Goal: Task Accomplishment & Management: Complete application form

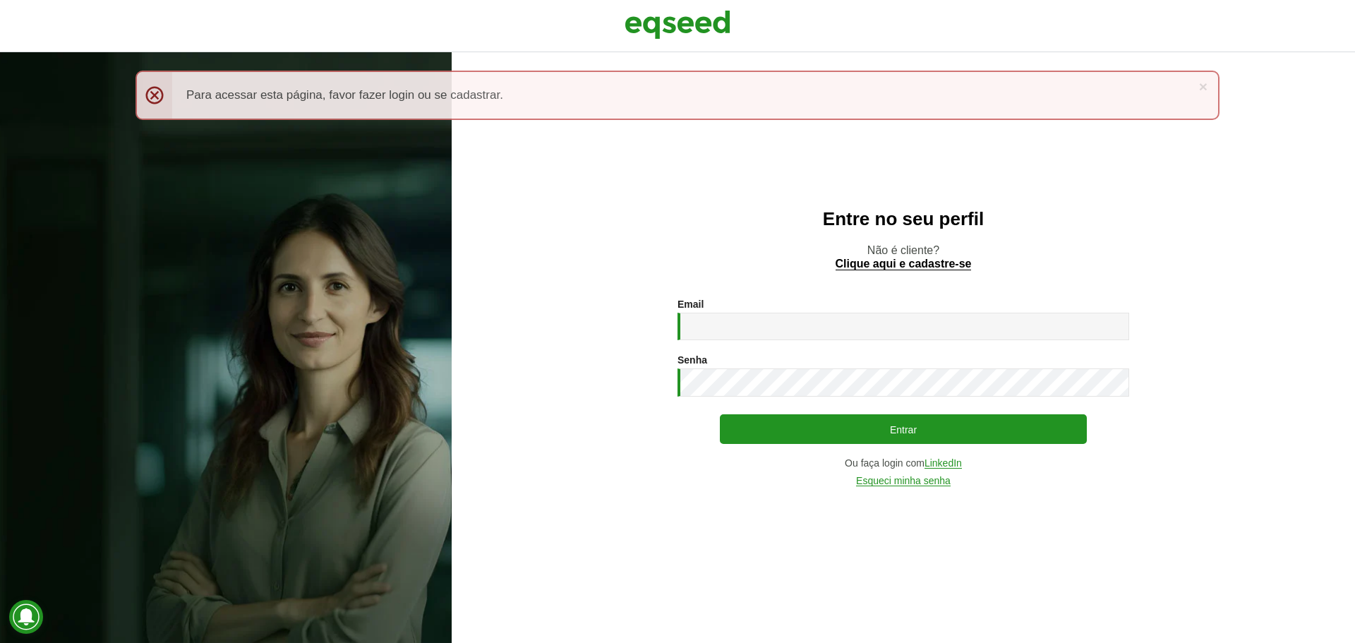
click at [748, 308] on div "Email * Digite seu endereço de e-mail." at bounding box center [904, 320] width 452 height 42
click at [730, 330] on input "Email *" at bounding box center [904, 327] width 452 height 28
type input "**********"
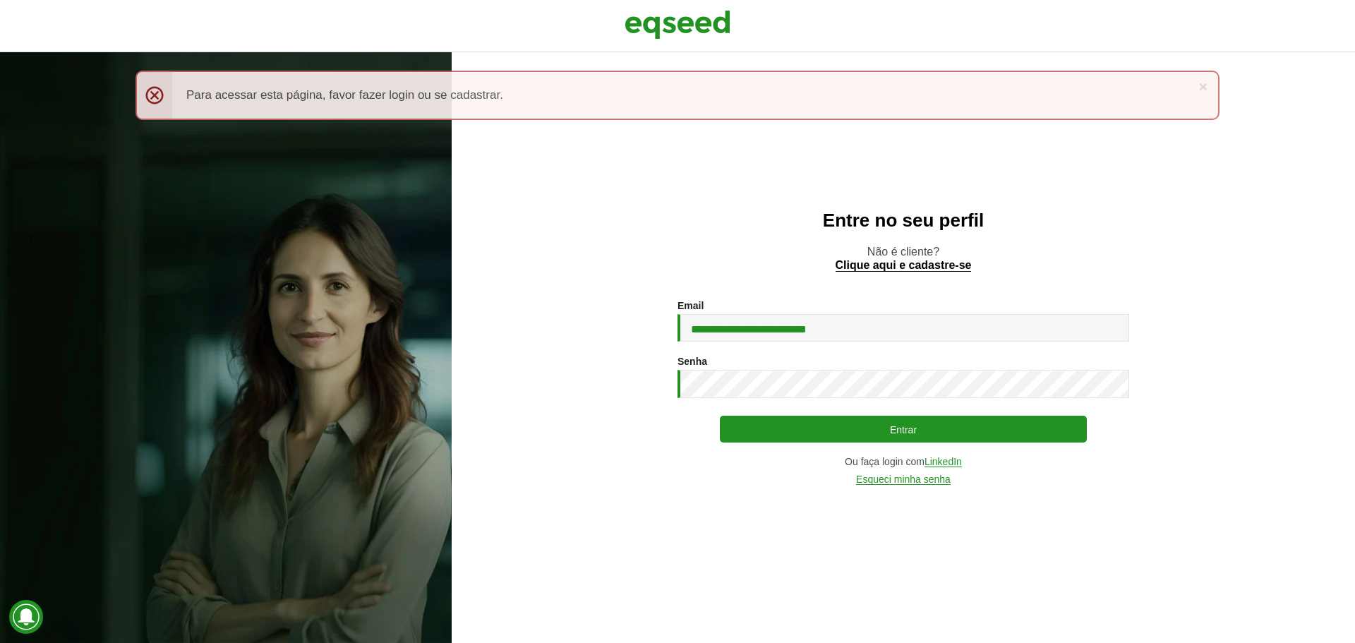
drag, startPoint x: 785, startPoint y: 423, endPoint x: 766, endPoint y: 402, distance: 28.5
click at [766, 402] on div "**********" at bounding box center [904, 392] width 452 height 185
click at [928, 479] on link "Esqueci minha senha" at bounding box center [903, 481] width 95 height 11
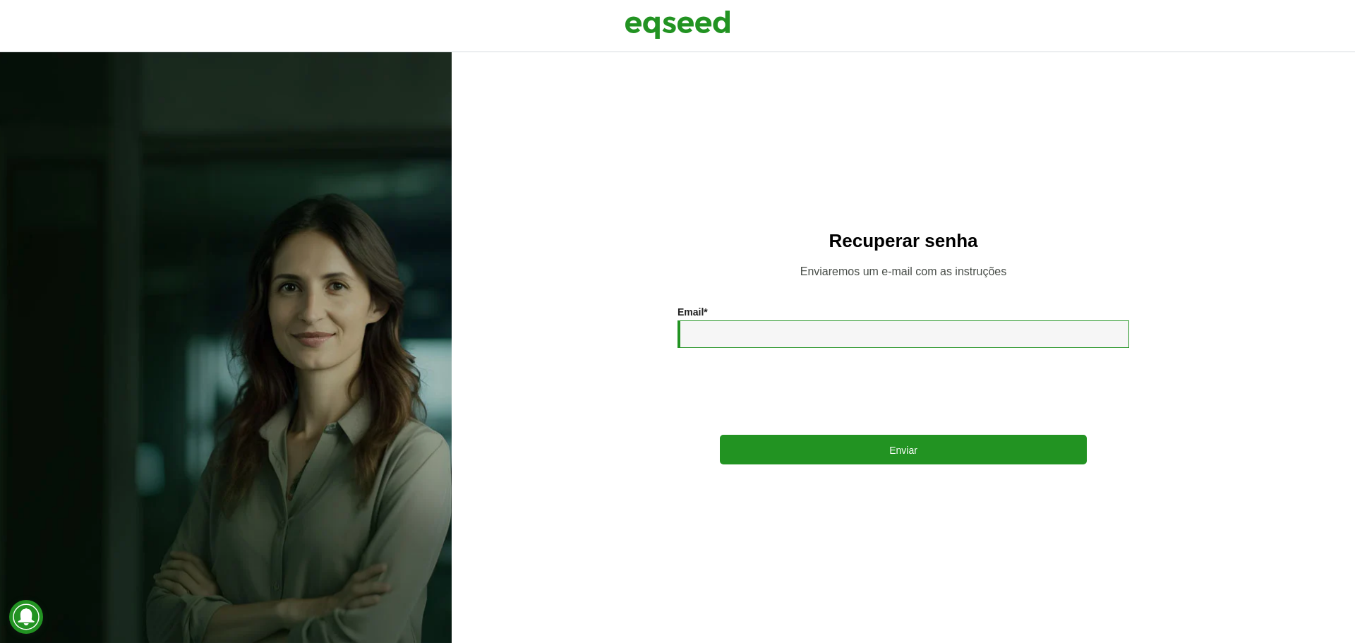
click at [737, 336] on input "Email *" at bounding box center [904, 334] width 452 height 28
type input "**********"
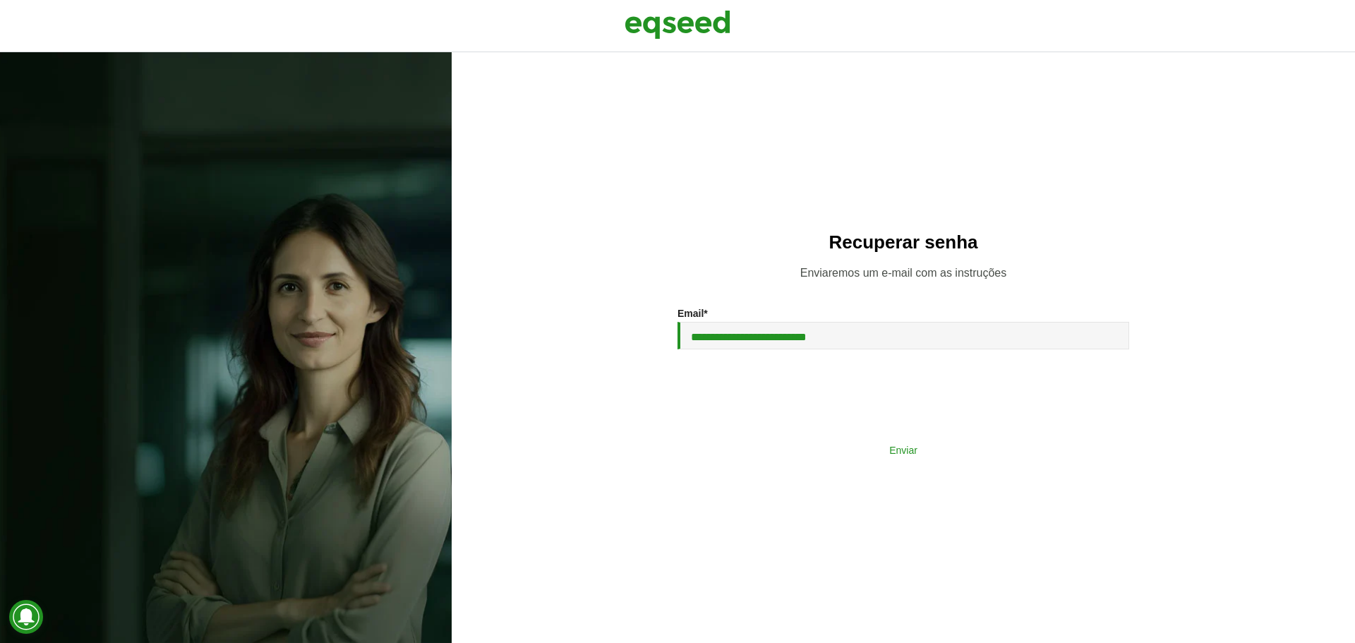
click at [904, 456] on button "Enviar" at bounding box center [903, 449] width 367 height 27
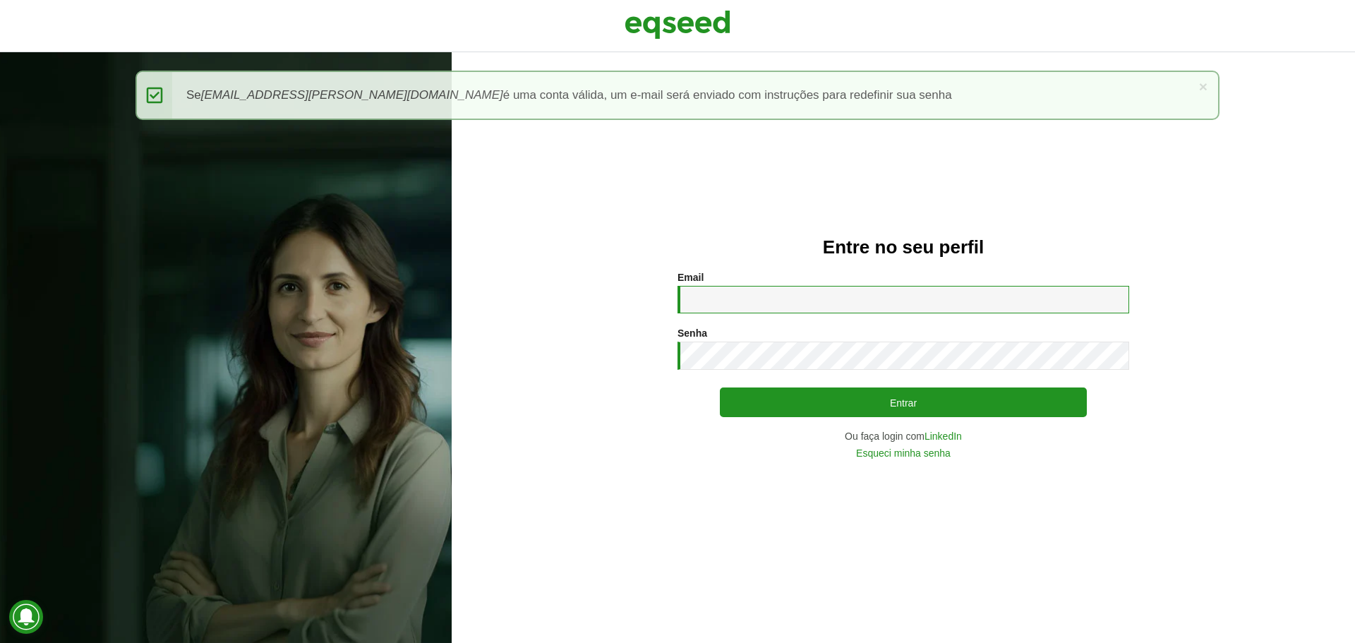
type input "**********"
click at [719, 287] on input "**********" at bounding box center [904, 300] width 452 height 28
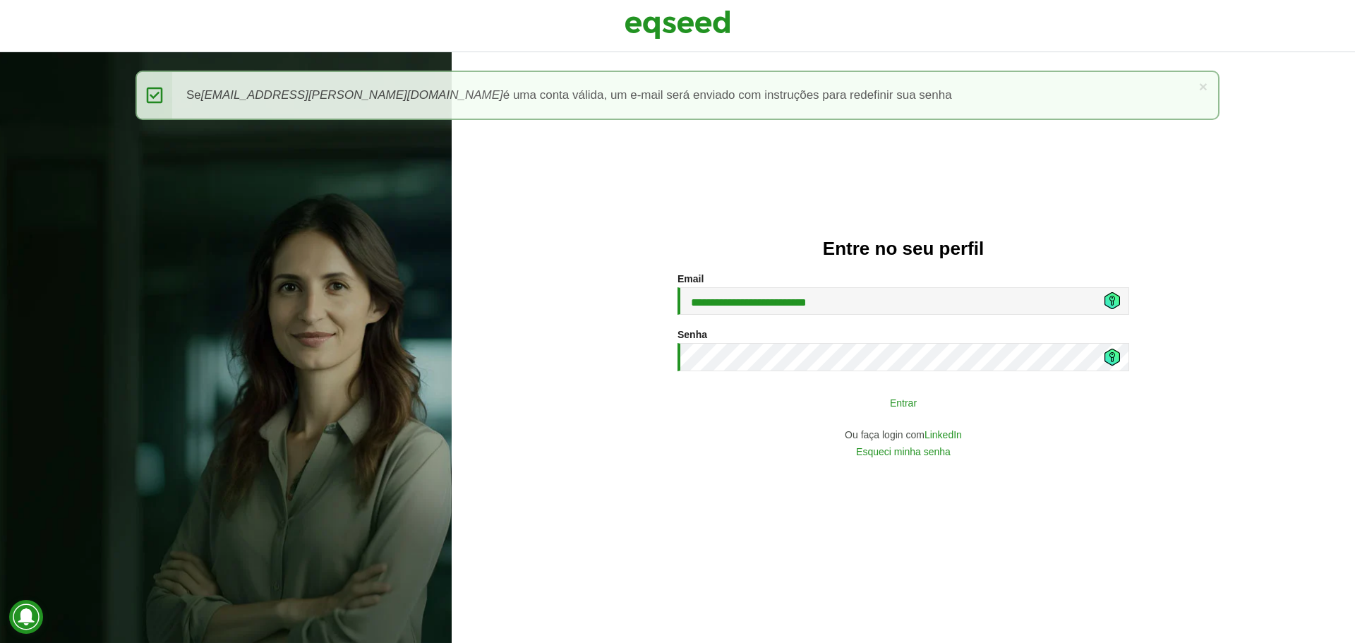
click at [966, 400] on button "Entrar" at bounding box center [903, 402] width 367 height 27
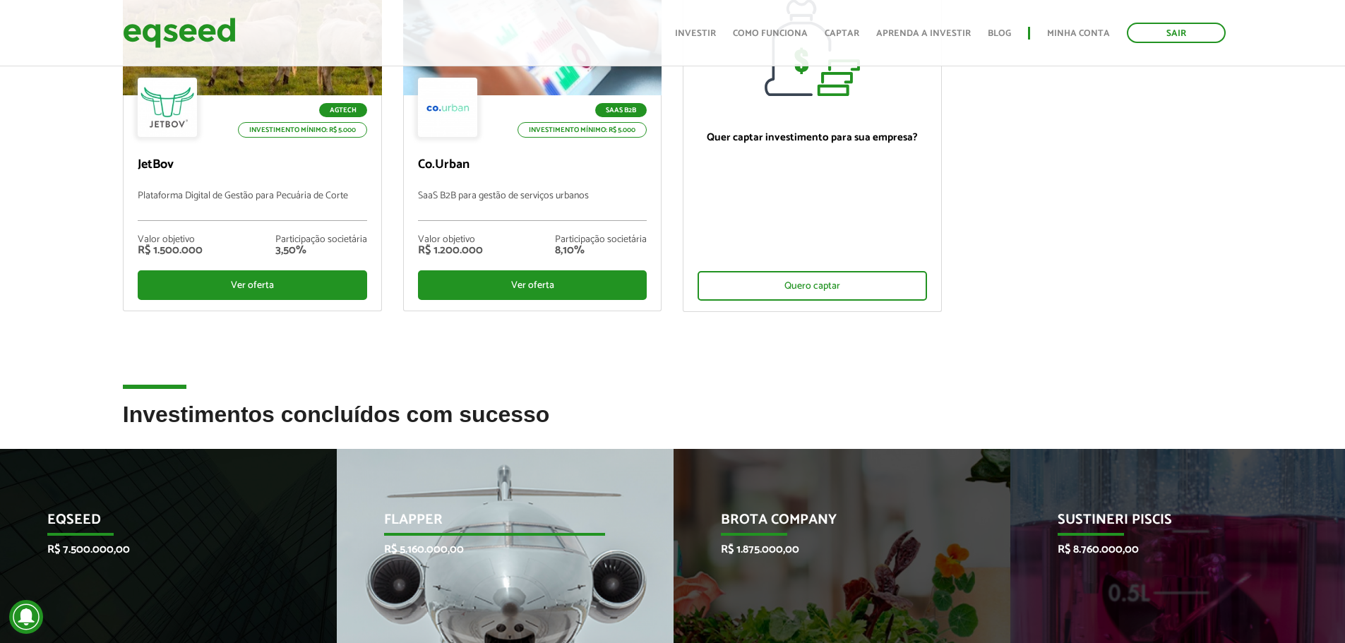
scroll to position [71, 0]
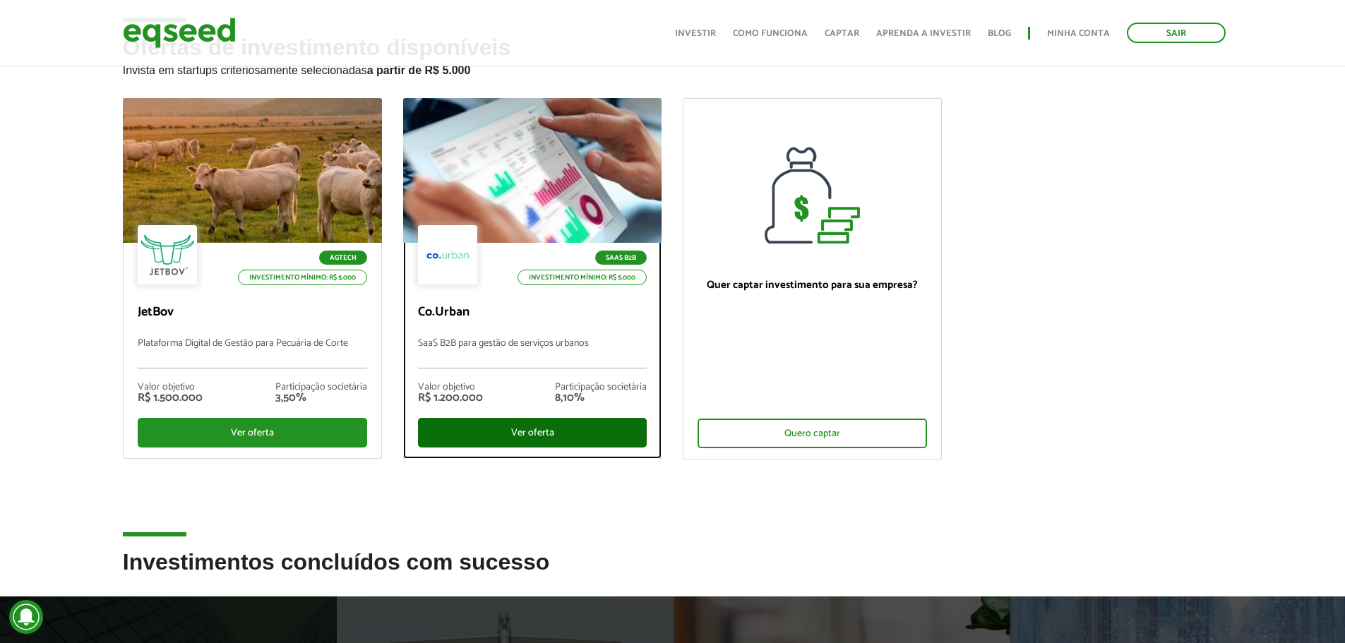
click at [539, 437] on div "Ver oferta" at bounding box center [532, 433] width 229 height 30
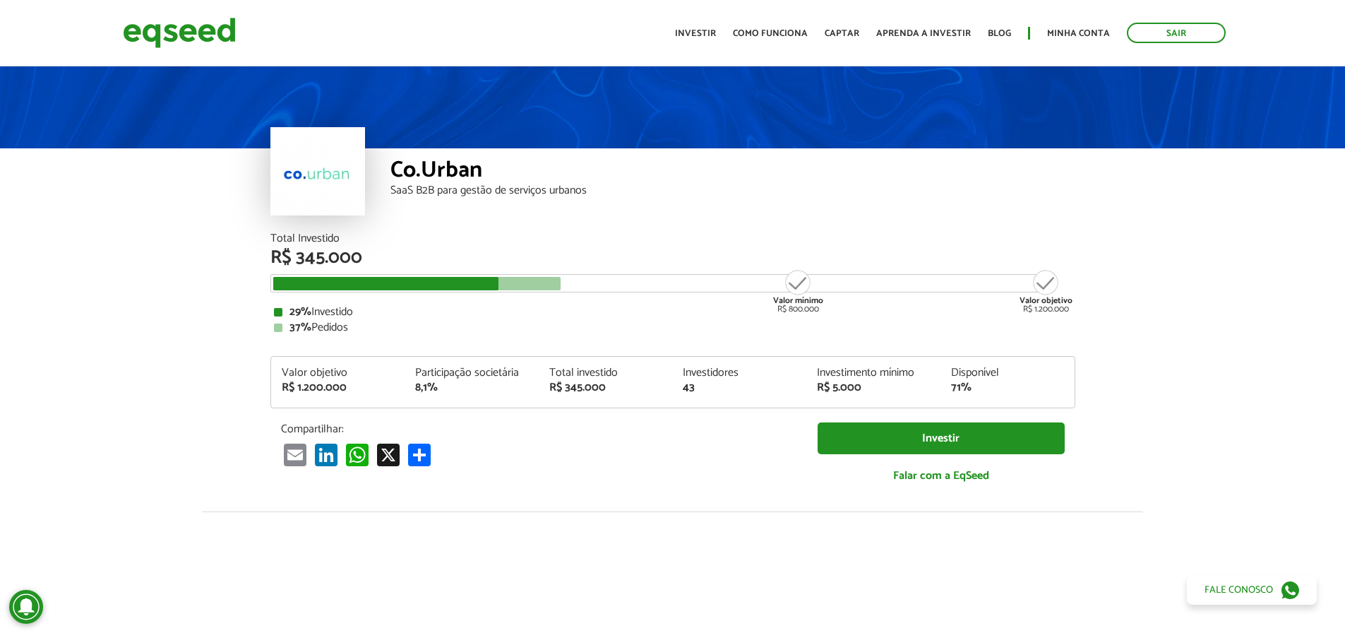
drag, startPoint x: 254, startPoint y: 310, endPoint x: 394, endPoint y: 332, distance: 141.5
click at [373, 330] on article "Co.Urban SaaS B2B para gestão de serviços urbanos Total Investido R$ 345.000 Va…" at bounding box center [672, 528] width 1345 height 929
click at [1186, 333] on article "Co.Urban SaaS B2B para gestão de serviços urbanos Total Investido R$ 345.000 Va…" at bounding box center [672, 528] width 1345 height 929
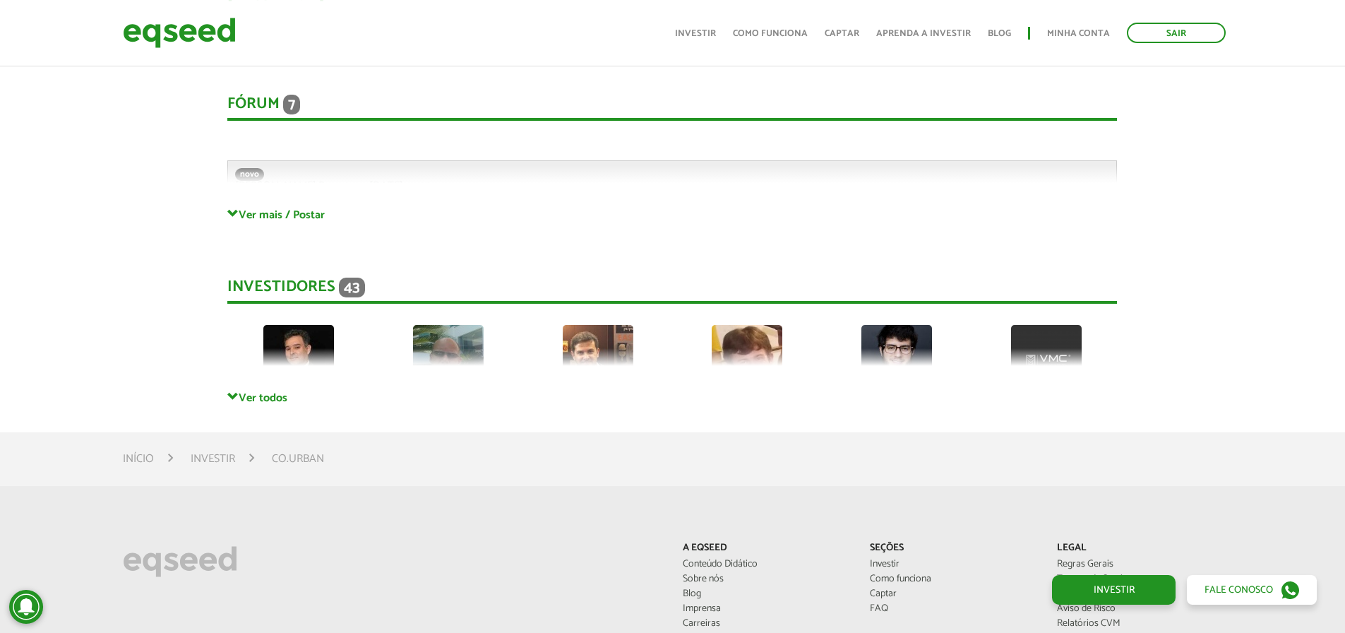
scroll to position [3177, 0]
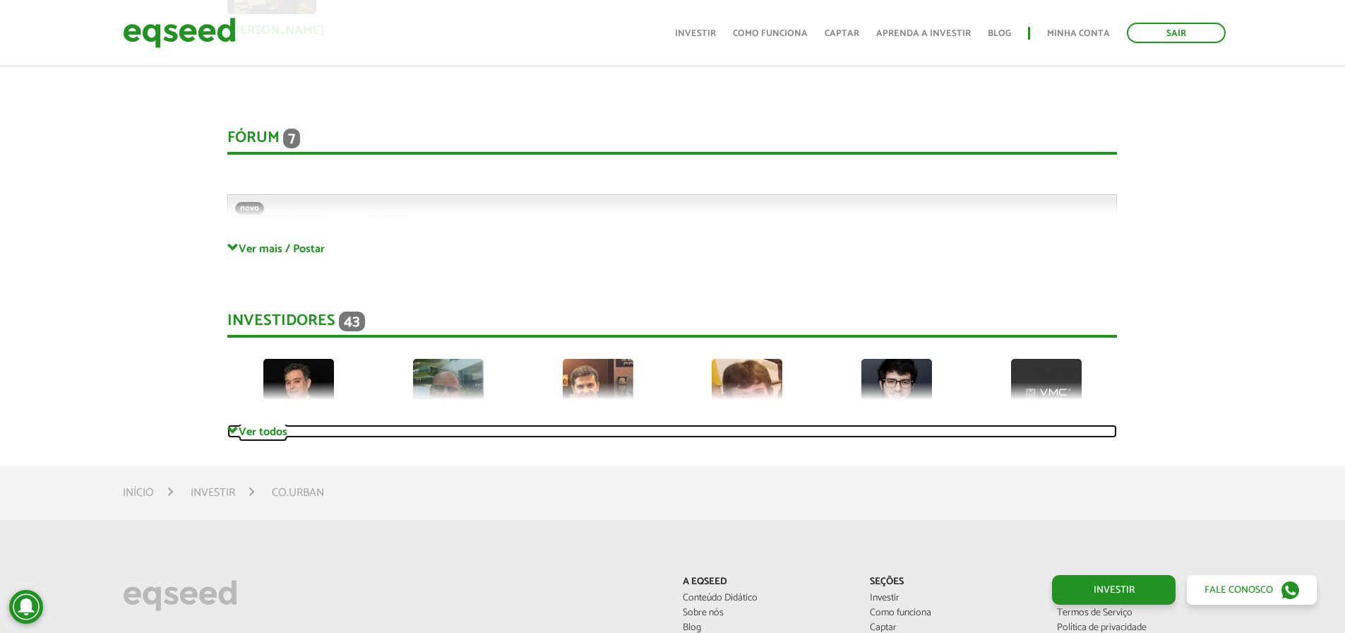
click at [248, 433] on link "Ver todos" at bounding box center [671, 430] width 889 height 13
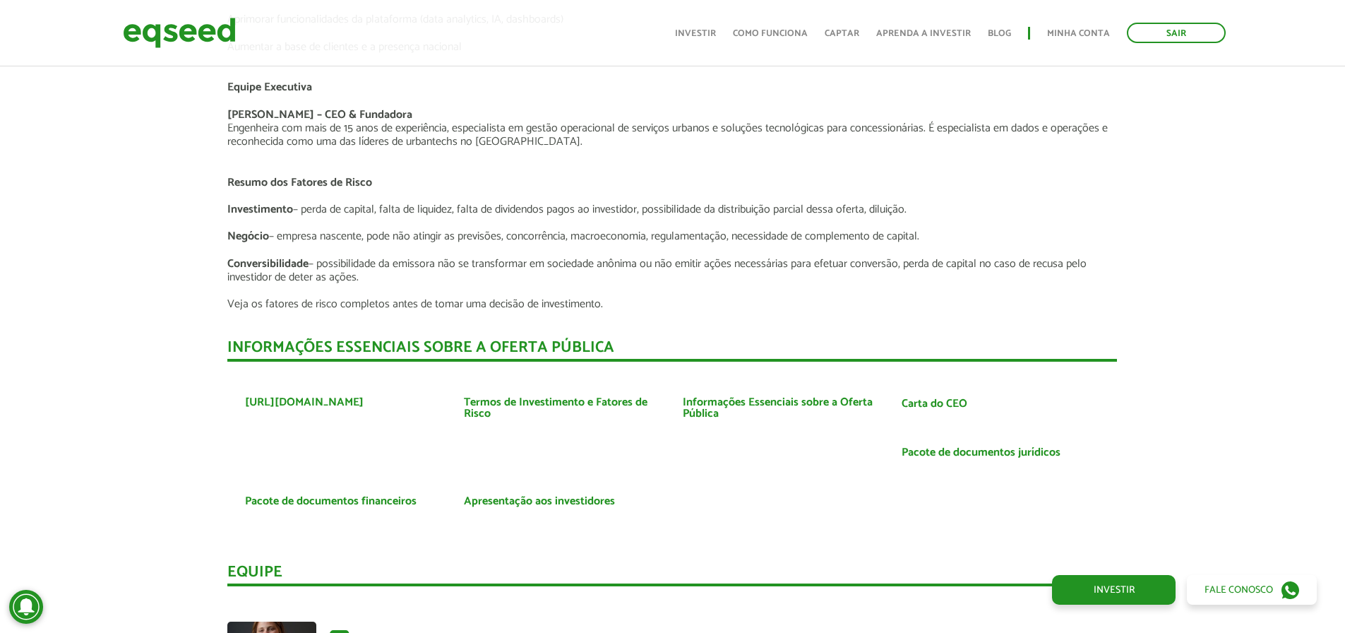
scroll to position [2471, 0]
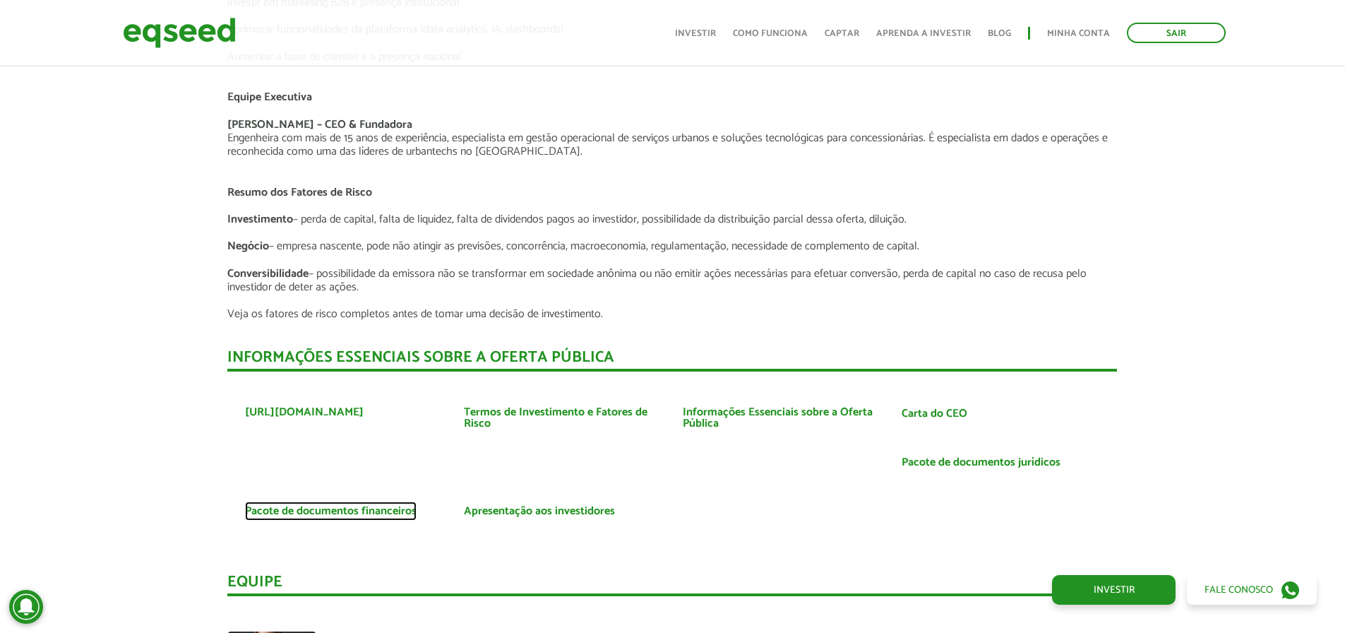
click at [371, 511] on link "Pacote de documentos financeiros" at bounding box center [331, 510] width 172 height 11
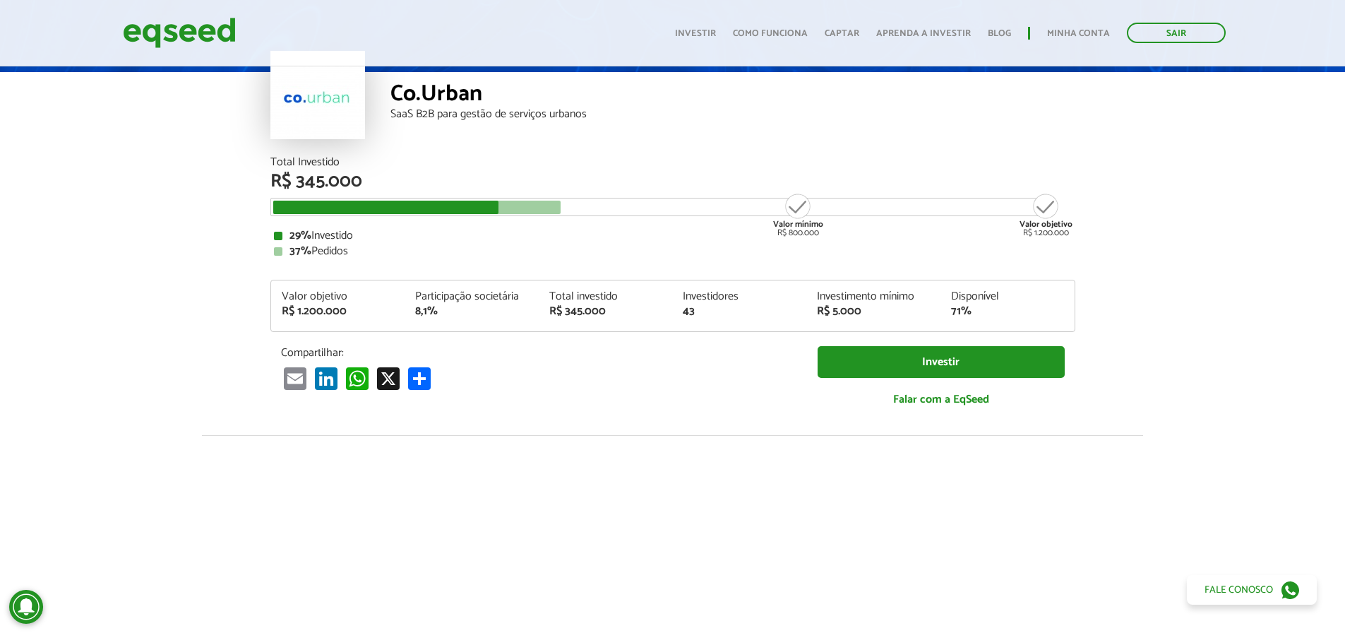
scroll to position [0, 0]
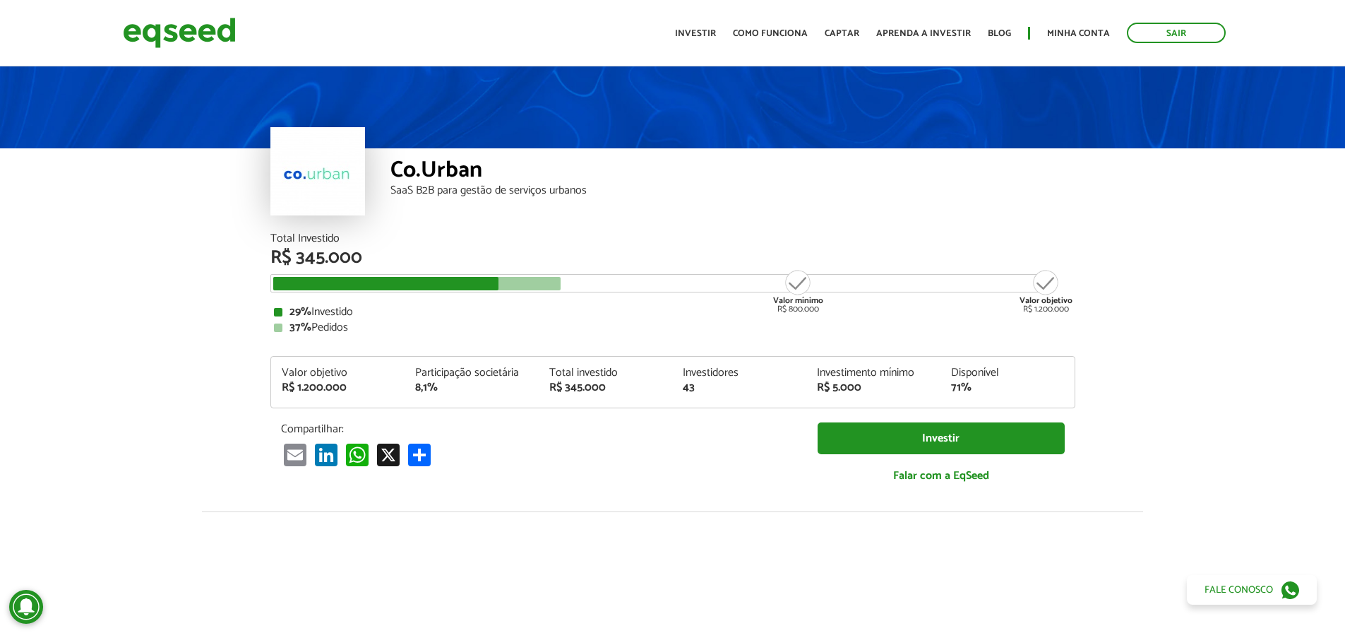
click at [1038, 283] on div "Valor objetivo R$ 1.200.000" at bounding box center [1045, 290] width 53 height 45
drag, startPoint x: 803, startPoint y: 279, endPoint x: 875, endPoint y: 500, distance: 232.4
click at [803, 280] on div "Valor mínimo R$ 800.000" at bounding box center [798, 290] width 53 height 45
drag, startPoint x: 214, startPoint y: 245, endPoint x: 550, endPoint y: 288, distance: 338.8
click at [550, 288] on article "Co.Urban SaaS B2B para gestão de serviços urbanos Total Investido R$ 345.000 Va…" at bounding box center [672, 528] width 1345 height 929
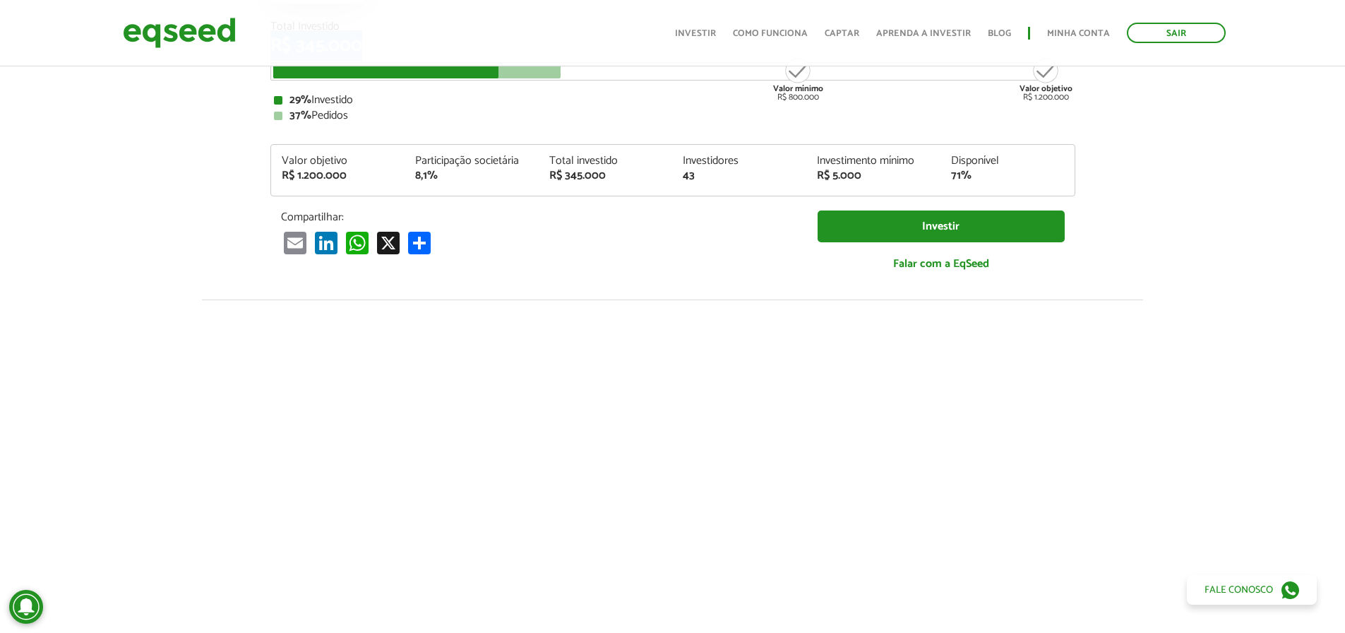
scroll to position [282, 0]
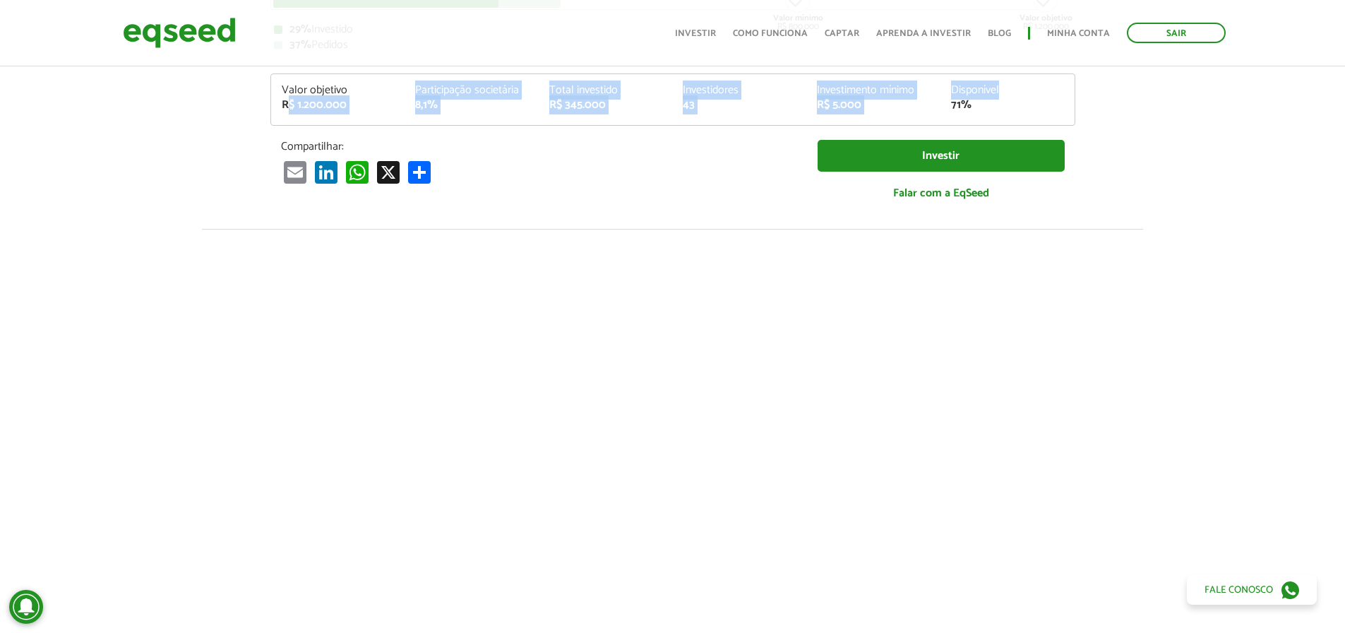
drag, startPoint x: 295, startPoint y: 98, endPoint x: 1050, endPoint y: 94, distance: 754.7
click at [1030, 93] on div "Valor objetivo R$ 1.200.000 Participação societária 8,1% Total investido R$ 345…" at bounding box center [672, 105] width 803 height 40
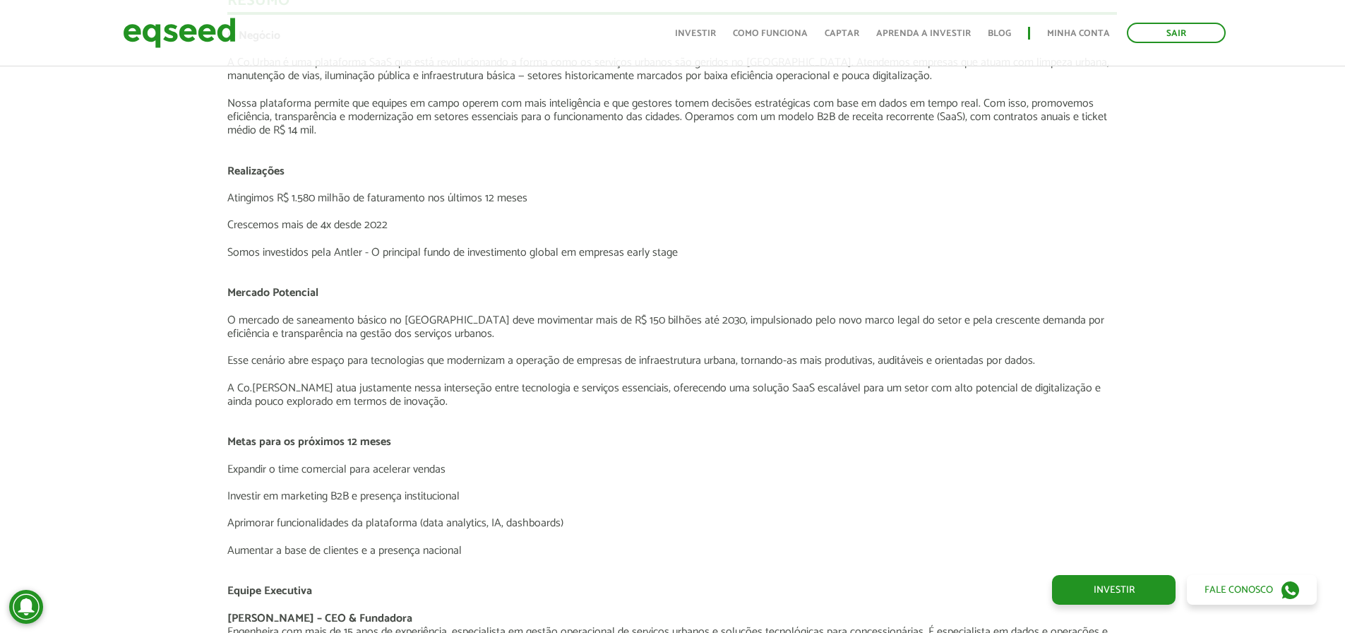
scroll to position [1977, 0]
drag, startPoint x: 276, startPoint y: 199, endPoint x: 499, endPoint y: 202, distance: 223.1
drag, startPoint x: 245, startPoint y: 229, endPoint x: 537, endPoint y: 231, distance: 292.3
click at [293, 227] on p "Crescemos mais de 4x desde 2022" at bounding box center [671, 225] width 889 height 13
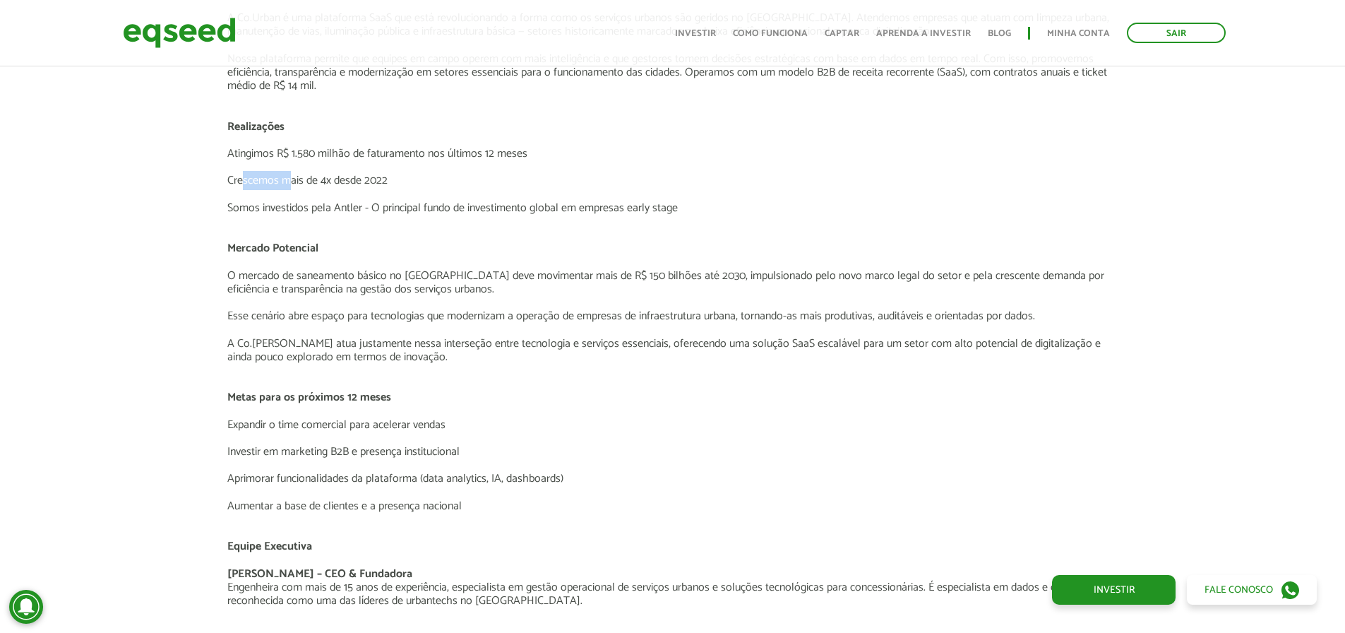
scroll to position [2047, 0]
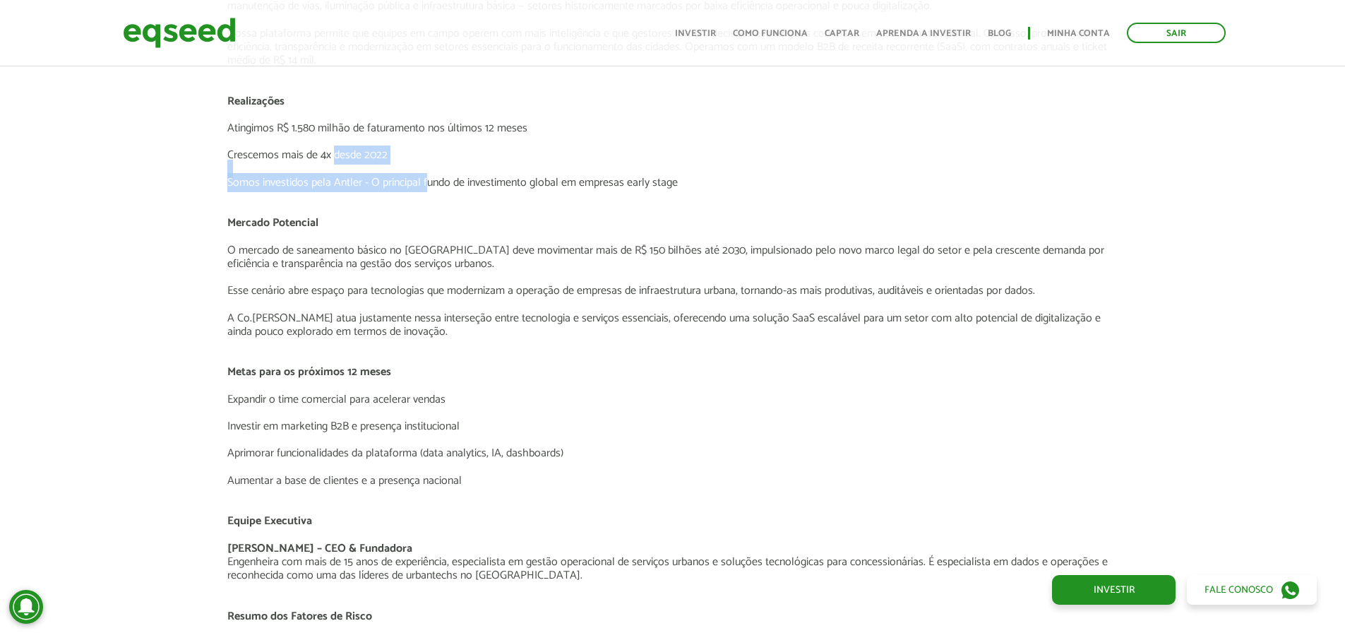
drag, startPoint x: 333, startPoint y: 150, endPoint x: 427, endPoint y: 174, distance: 96.9
click at [427, 174] on div "O Negócio A Co.Urban é uma plataforma SaaS que está revolucionando a forma como…" at bounding box center [671, 352] width 889 height 786
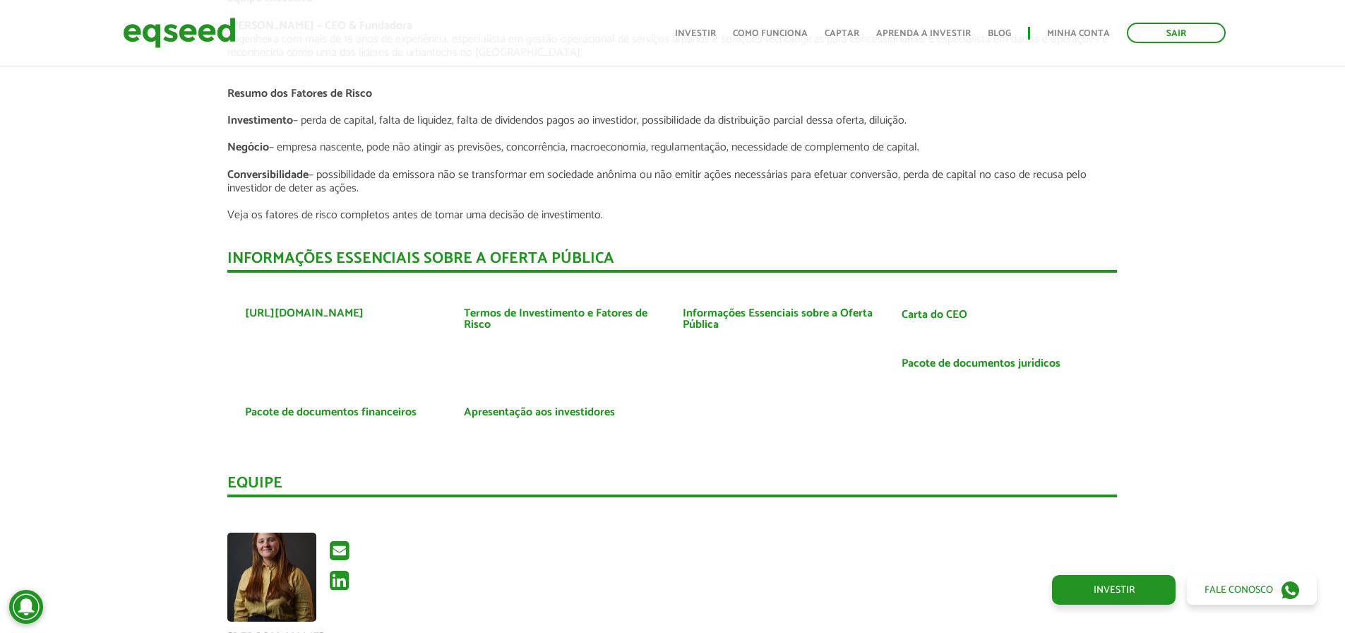
scroll to position [2612, 0]
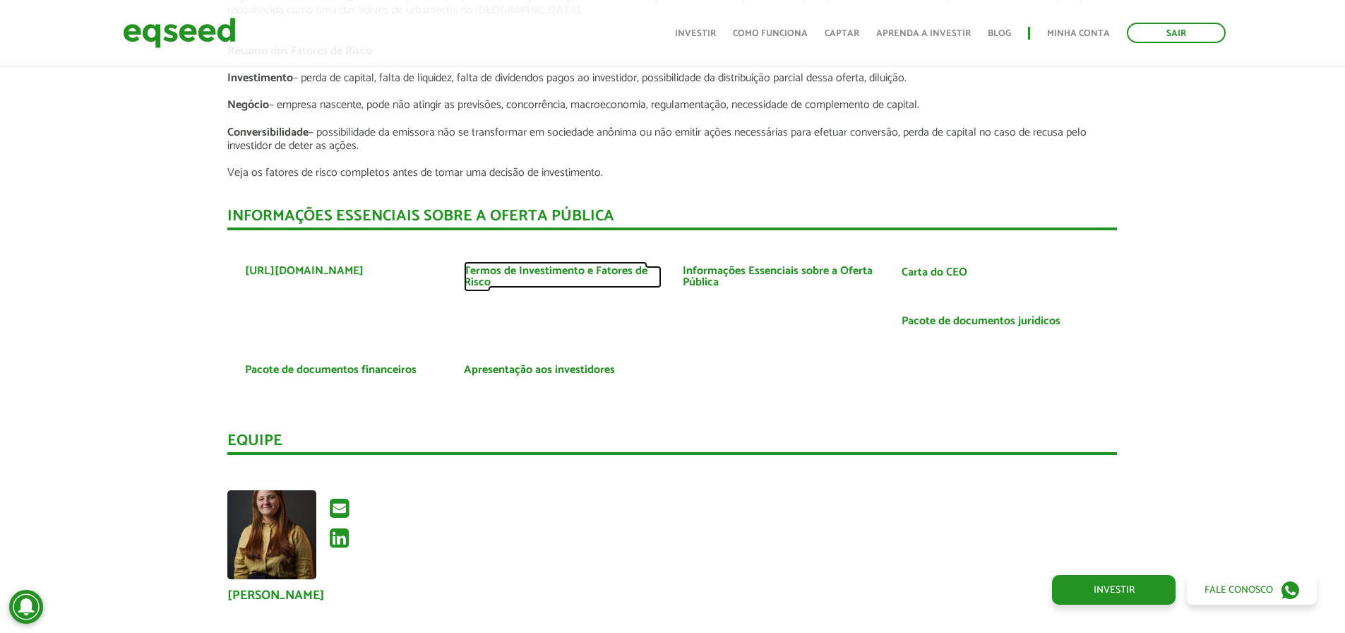
click at [587, 270] on link "Termos de Investimento e Fatores de Risco" at bounding box center [563, 276] width 198 height 23
click at [753, 265] on link "Informações Essenciais sobre a Oferta Pública" at bounding box center [782, 276] width 198 height 23
click at [940, 271] on link "Carta do CEO" at bounding box center [934, 272] width 66 height 11
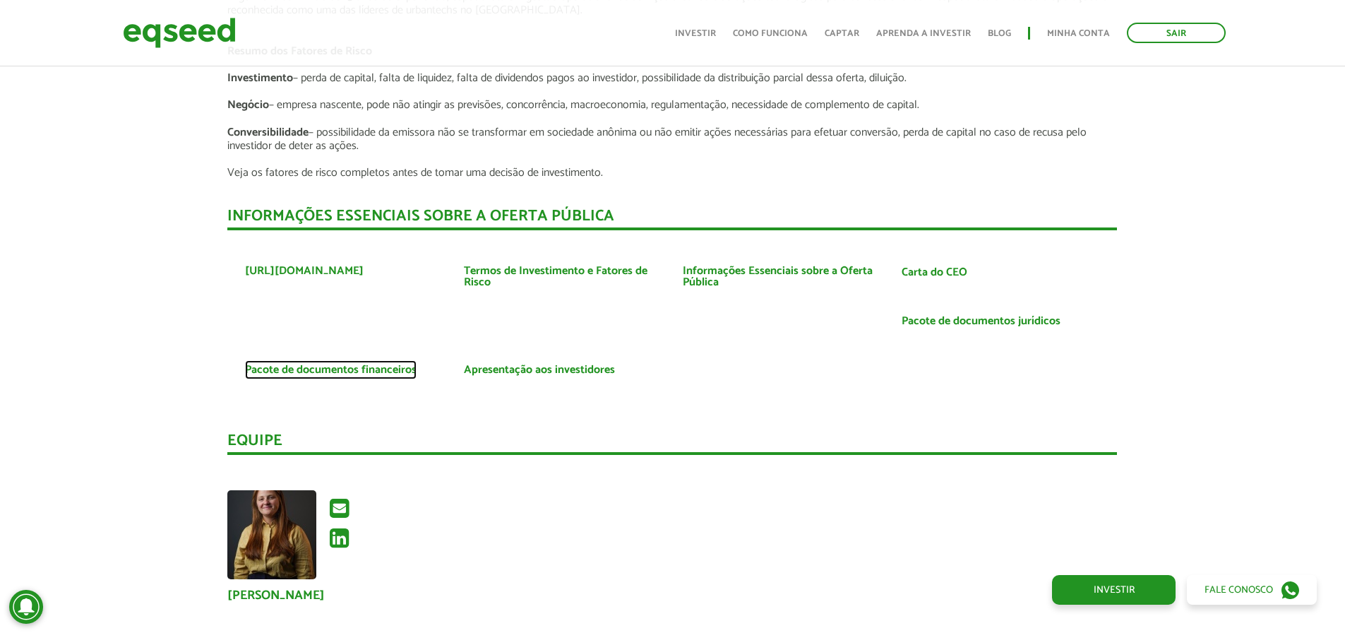
click at [316, 371] on link "Pacote de documentos financeiros" at bounding box center [331, 369] width 172 height 11
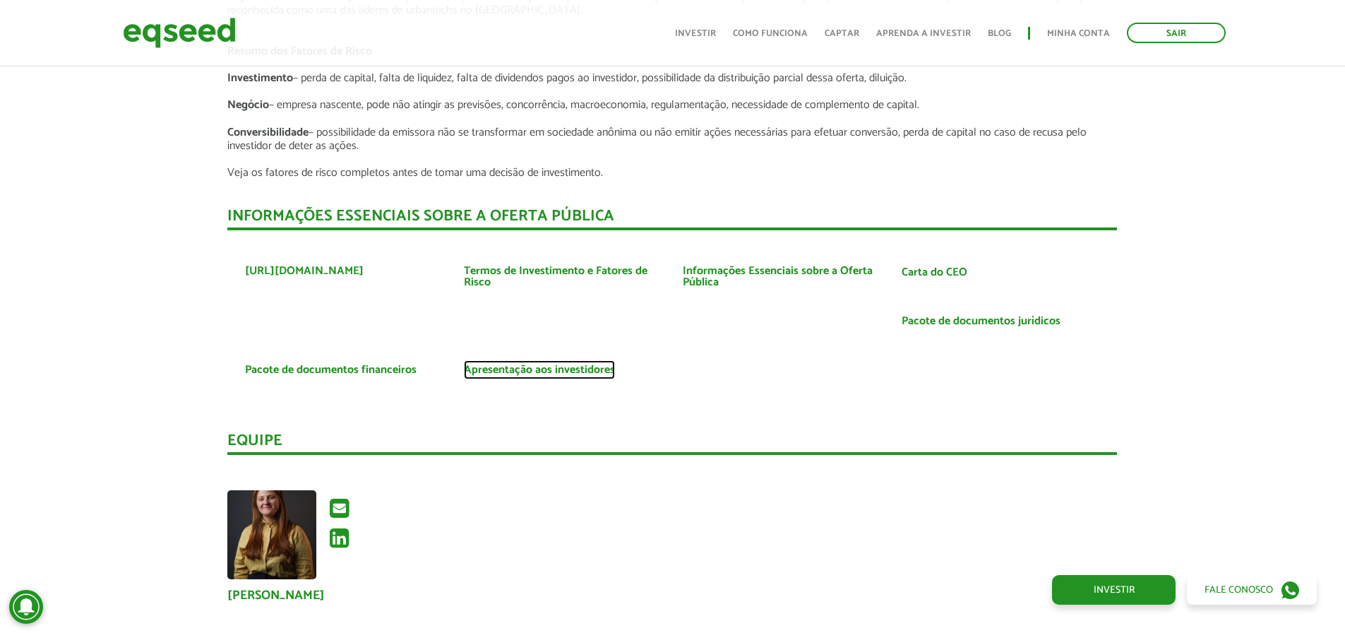
click at [575, 373] on link "Apresentação aos investidores" at bounding box center [539, 369] width 151 height 11
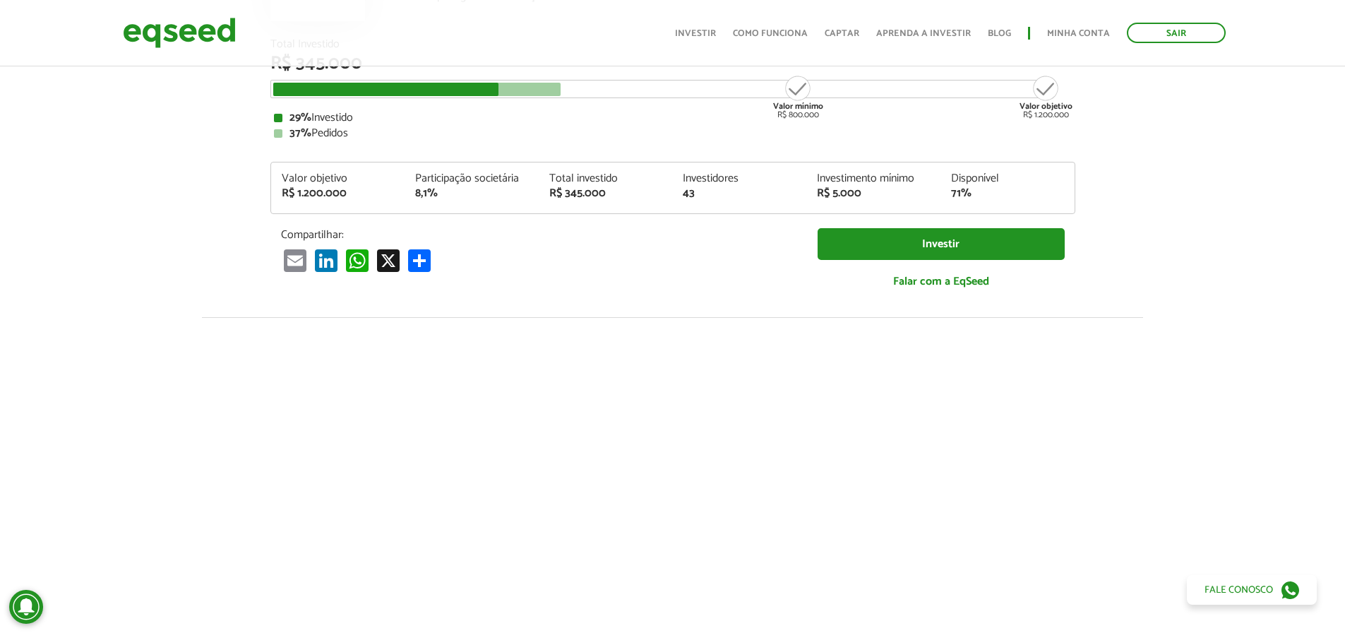
scroll to position [0, 0]
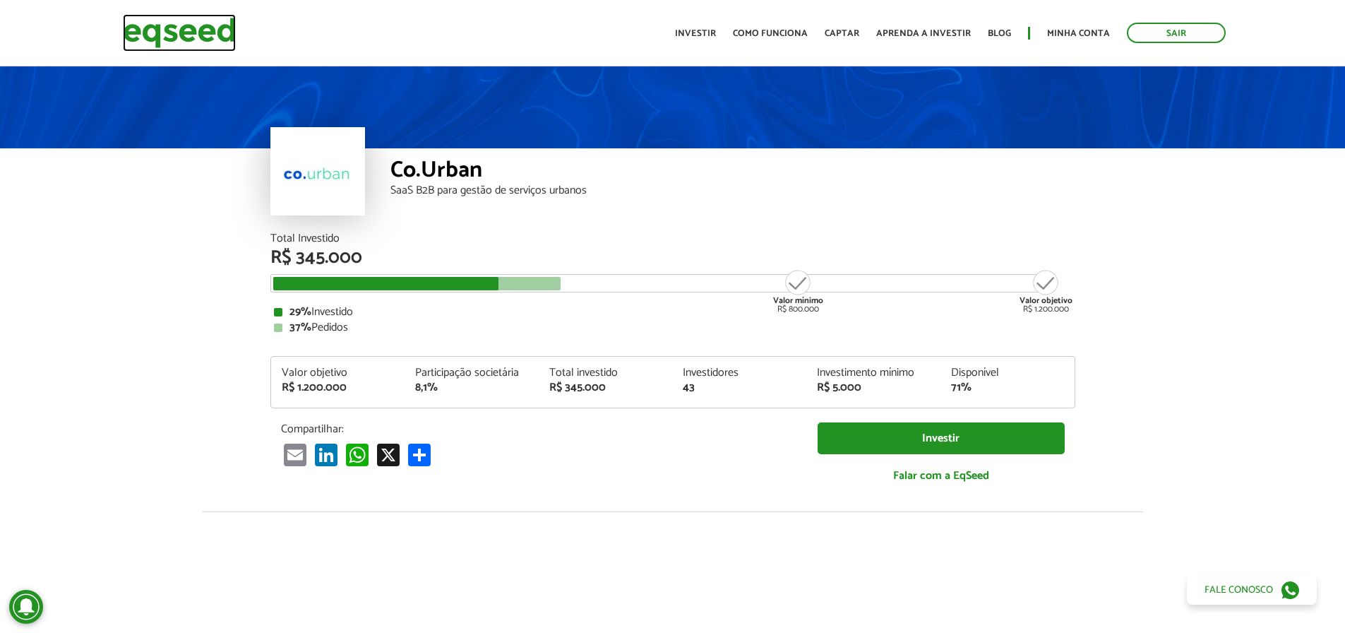
click at [177, 42] on img at bounding box center [179, 32] width 113 height 37
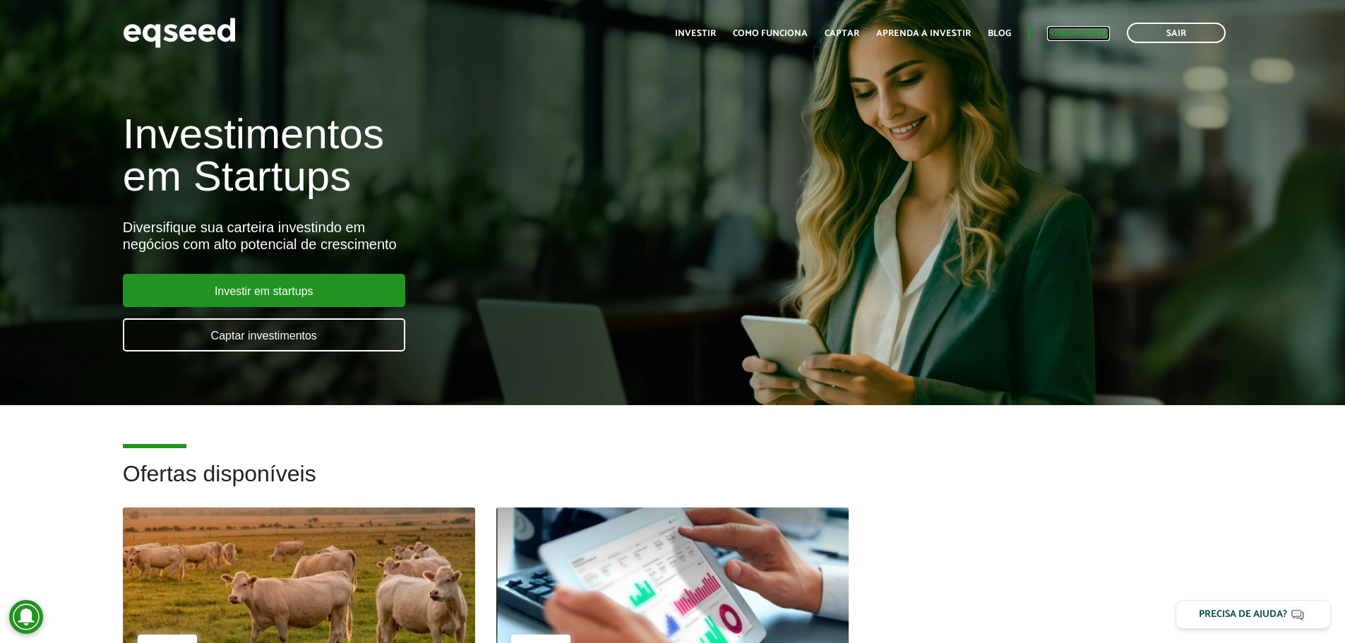
click at [1074, 31] on link "Minha conta" at bounding box center [1078, 33] width 63 height 9
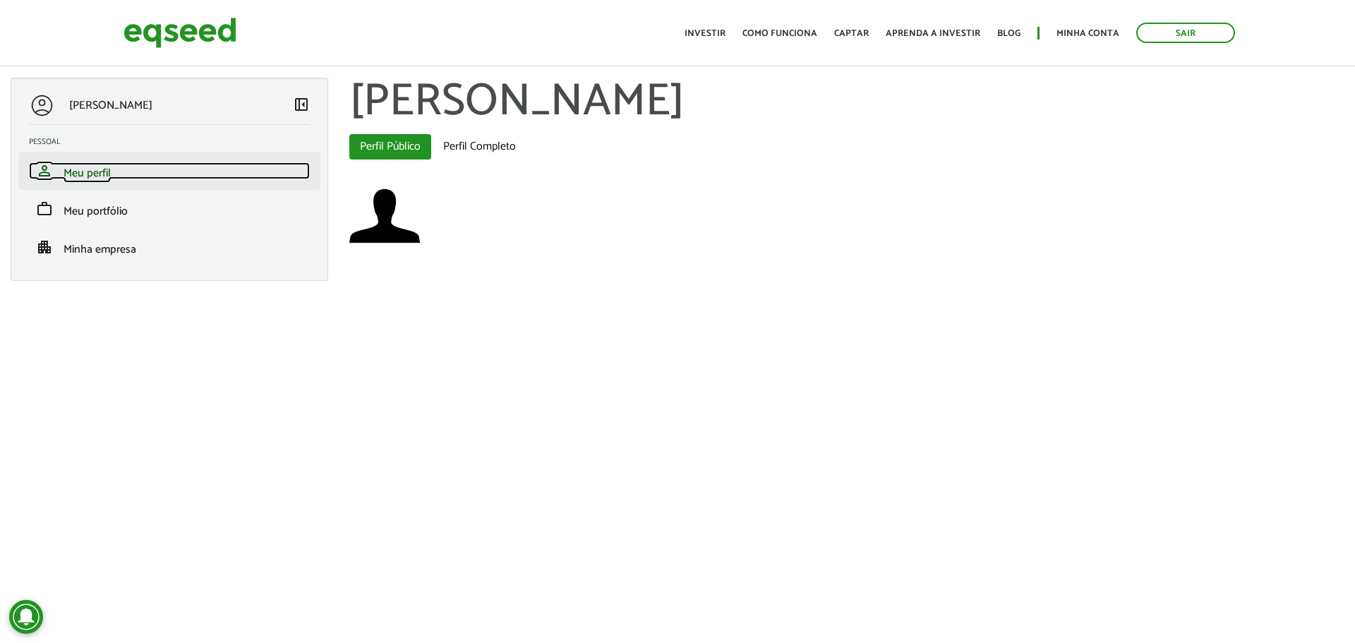
click at [134, 177] on link "person Meu perfil" at bounding box center [169, 170] width 281 height 17
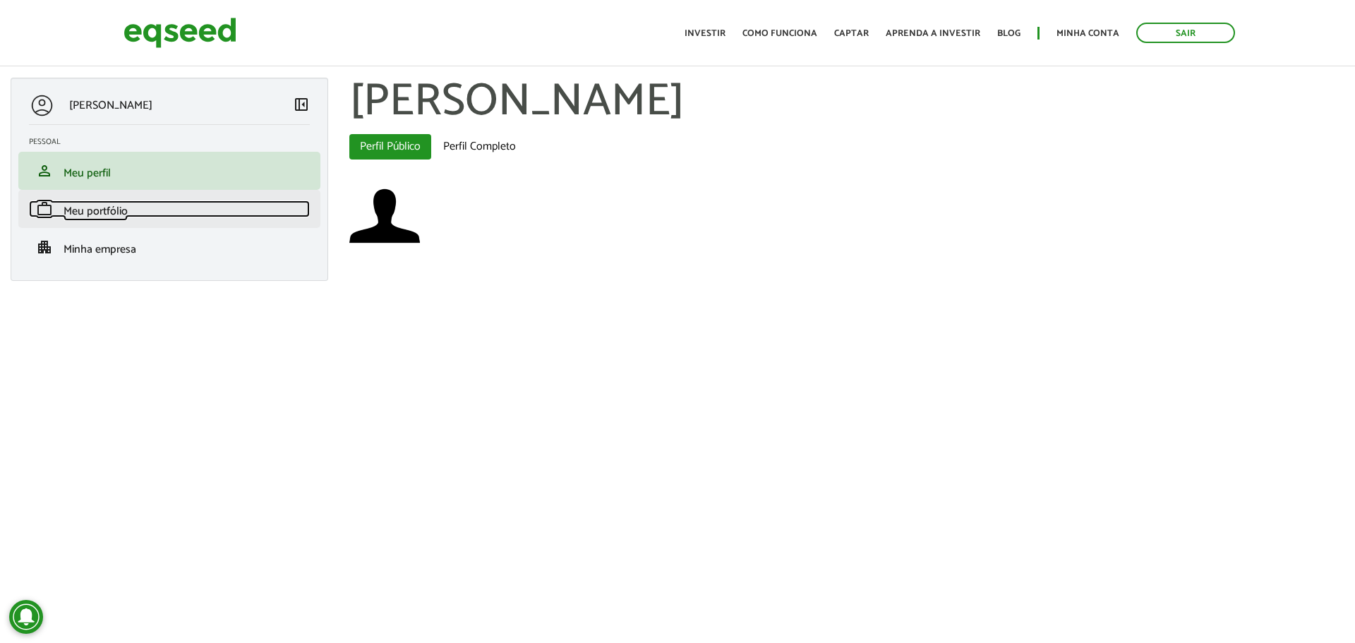
click at [105, 218] on span "Meu portfólio" at bounding box center [96, 211] width 64 height 19
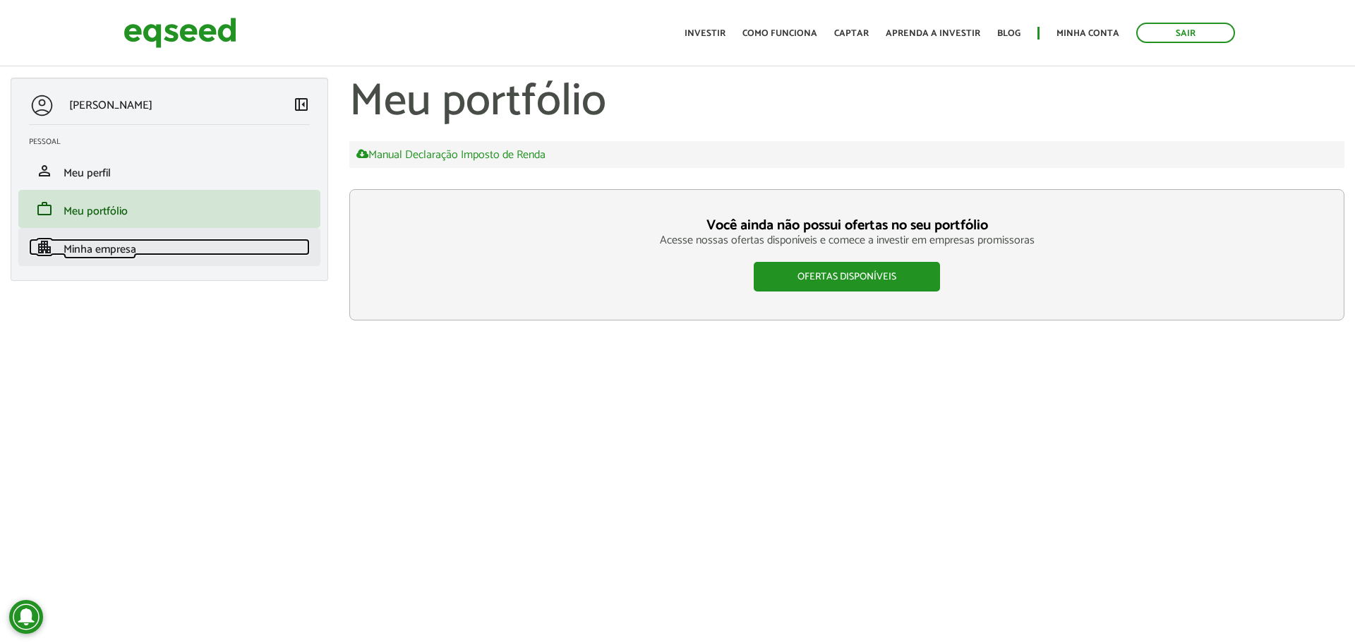
click at [96, 256] on span "Minha empresa" at bounding box center [100, 249] width 73 height 19
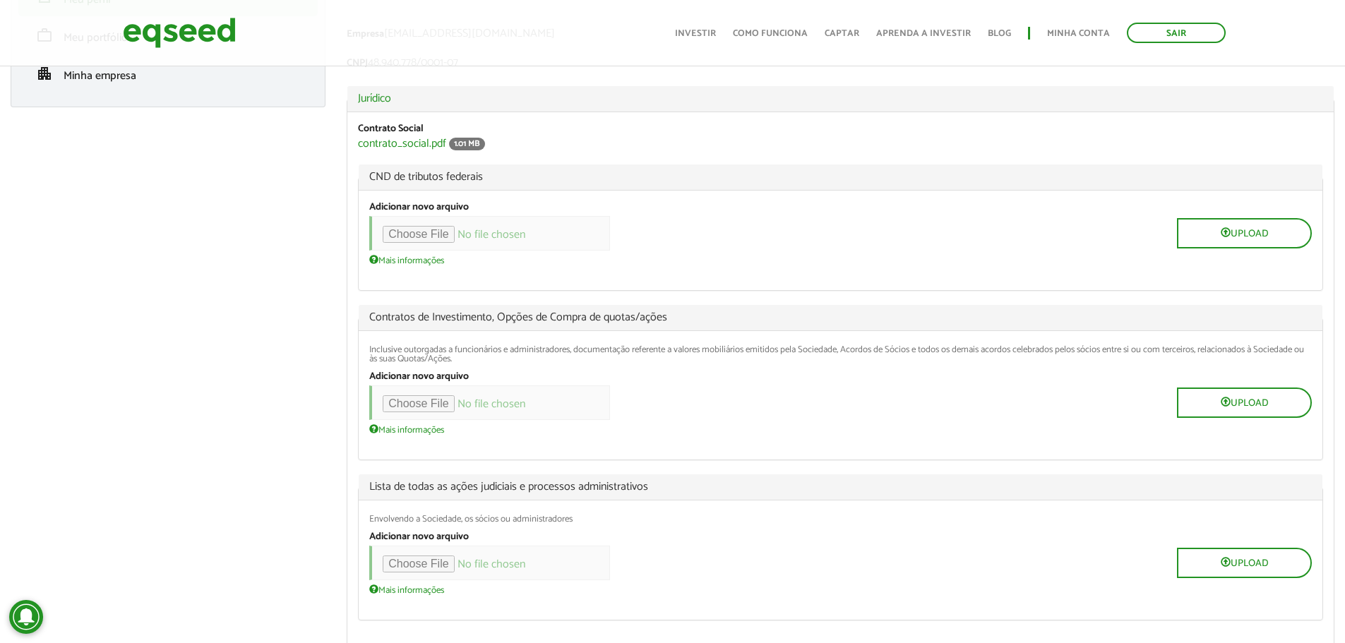
scroll to position [141, 0]
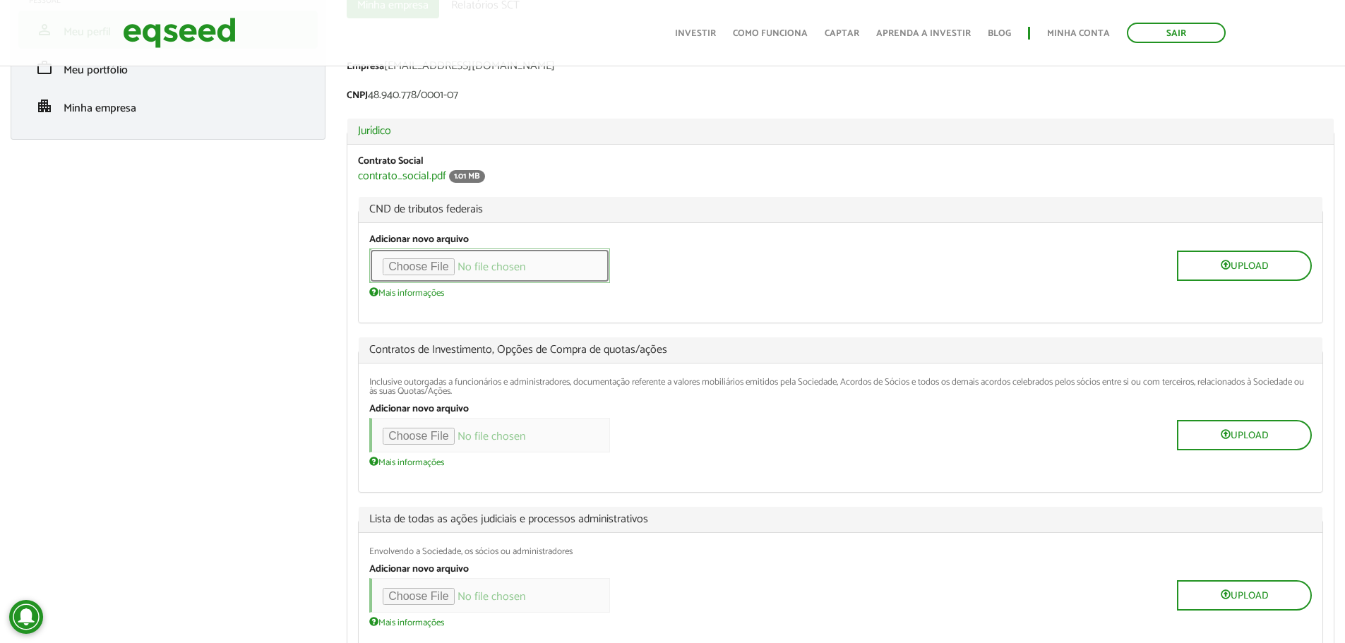
click at [445, 260] on input "file" at bounding box center [489, 265] width 241 height 35
type input "**********"
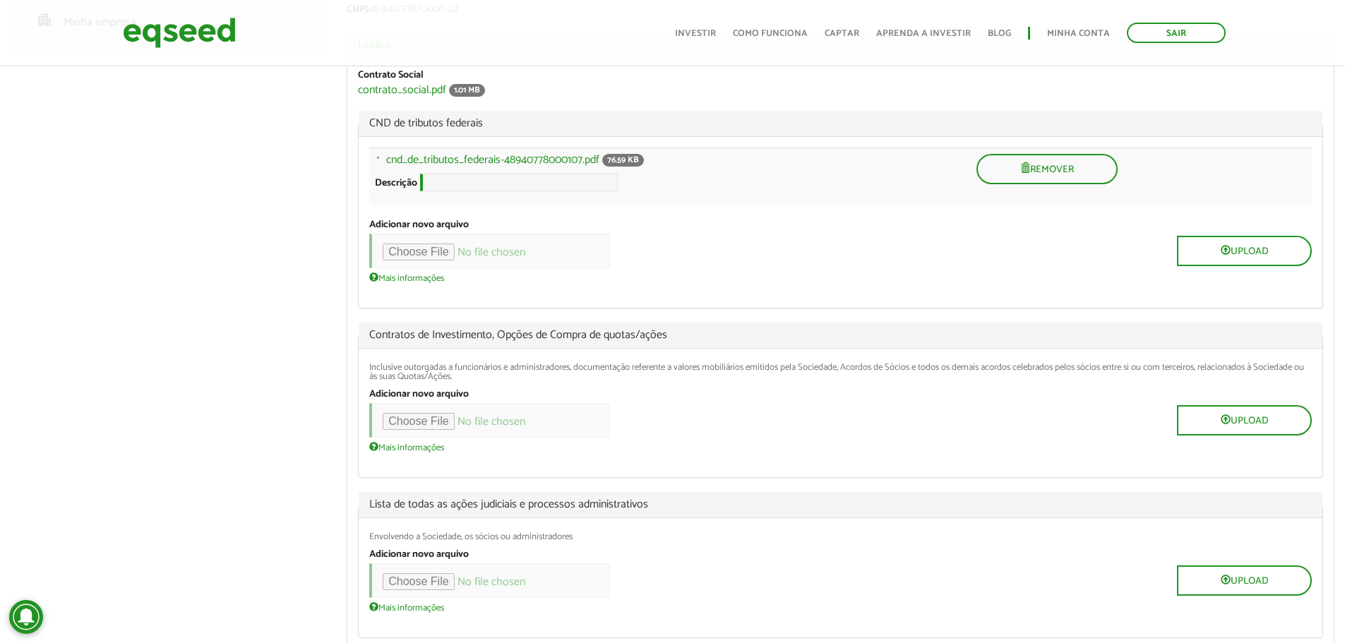
scroll to position [353, 0]
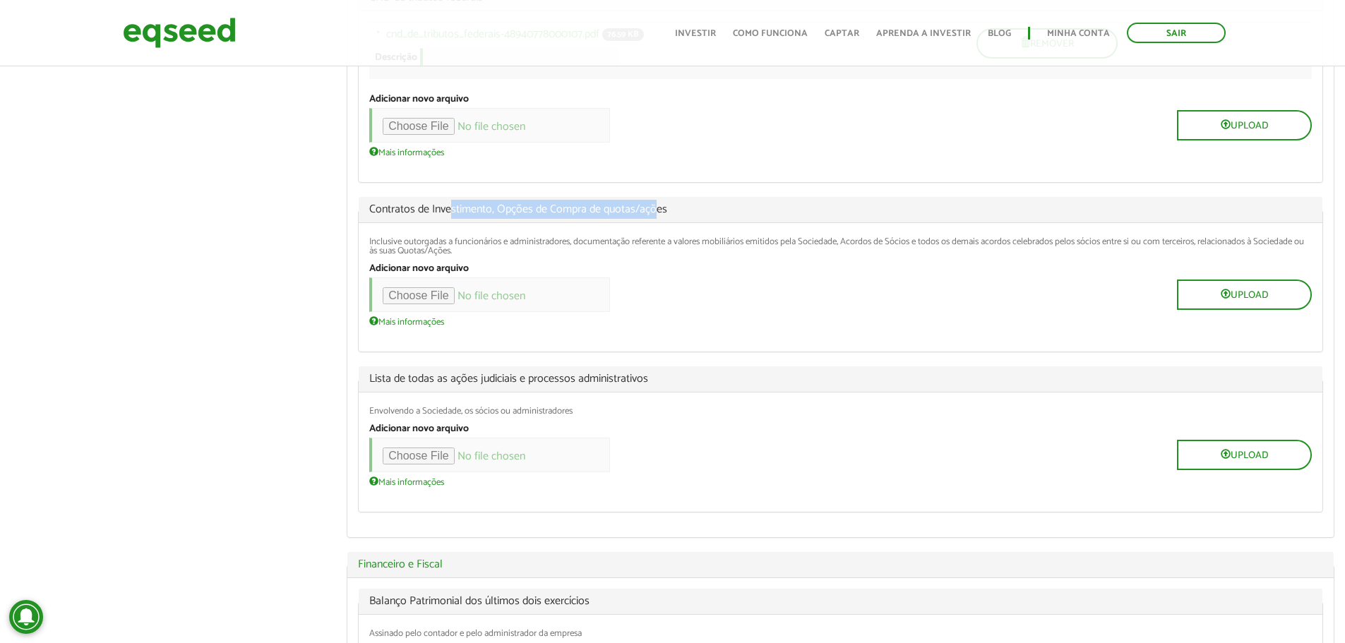
drag, startPoint x: 450, startPoint y: 213, endPoint x: 649, endPoint y: 220, distance: 199.9
click at [656, 215] on span "Contratos de Investimento, Opções de Compra de quotas/ações" at bounding box center [840, 209] width 942 height 11
drag, startPoint x: 367, startPoint y: 222, endPoint x: 676, endPoint y: 214, distance: 308.6
click at [676, 214] on legend "Contratos de Investimento, Opções de Compra de quotas/ações" at bounding box center [841, 210] width 964 height 26
drag, startPoint x: 390, startPoint y: 246, endPoint x: 1046, endPoint y: 213, distance: 656.6
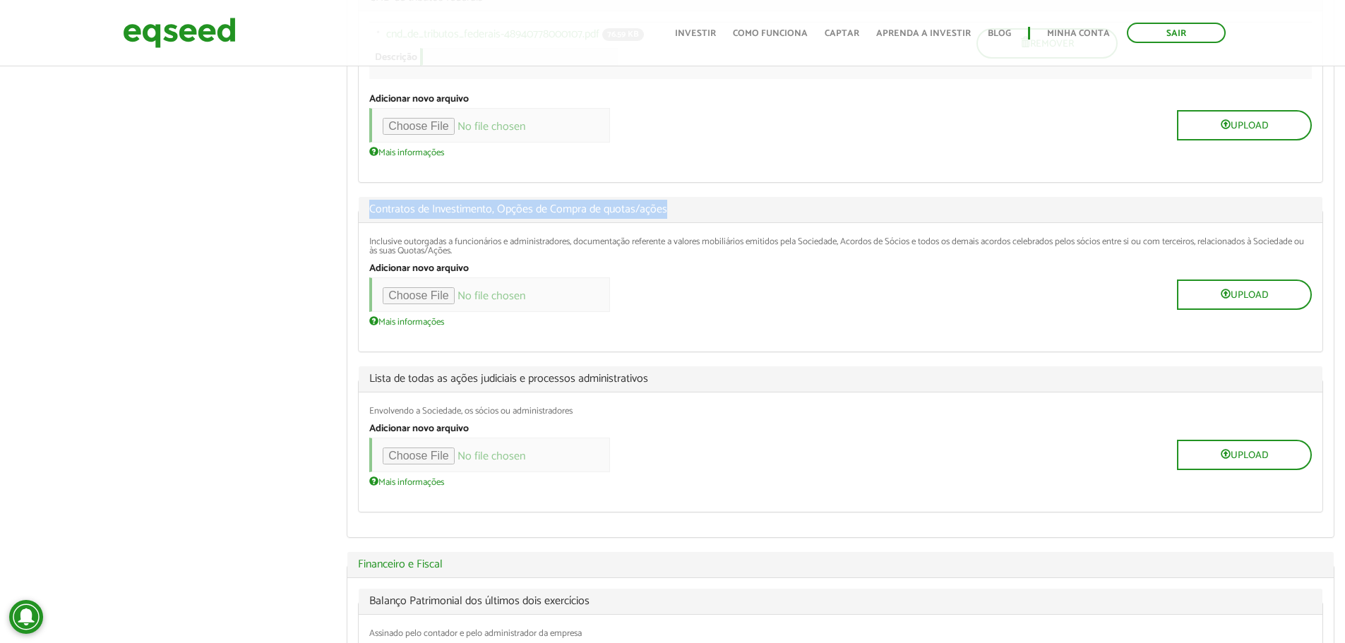
click at [1053, 208] on fieldset "Contratos de Investimento, Opções de Compra de quotas/ações Inclusive outorgada…" at bounding box center [840, 274] width 965 height 155
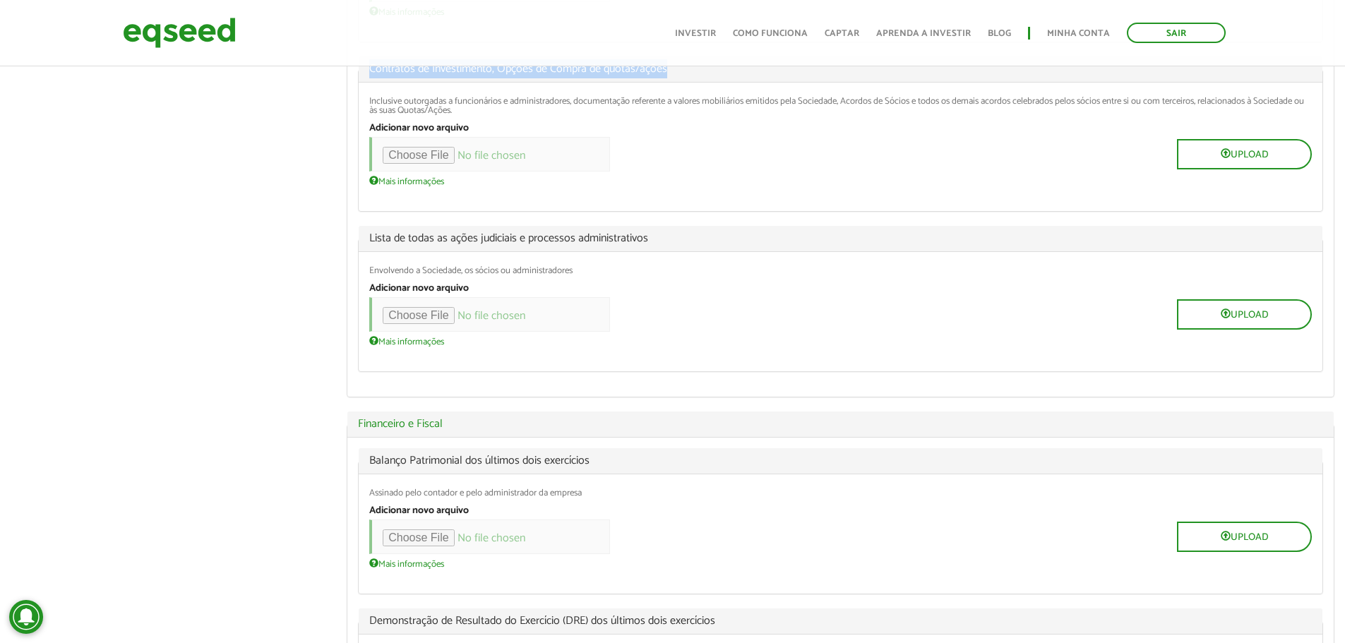
scroll to position [494, 0]
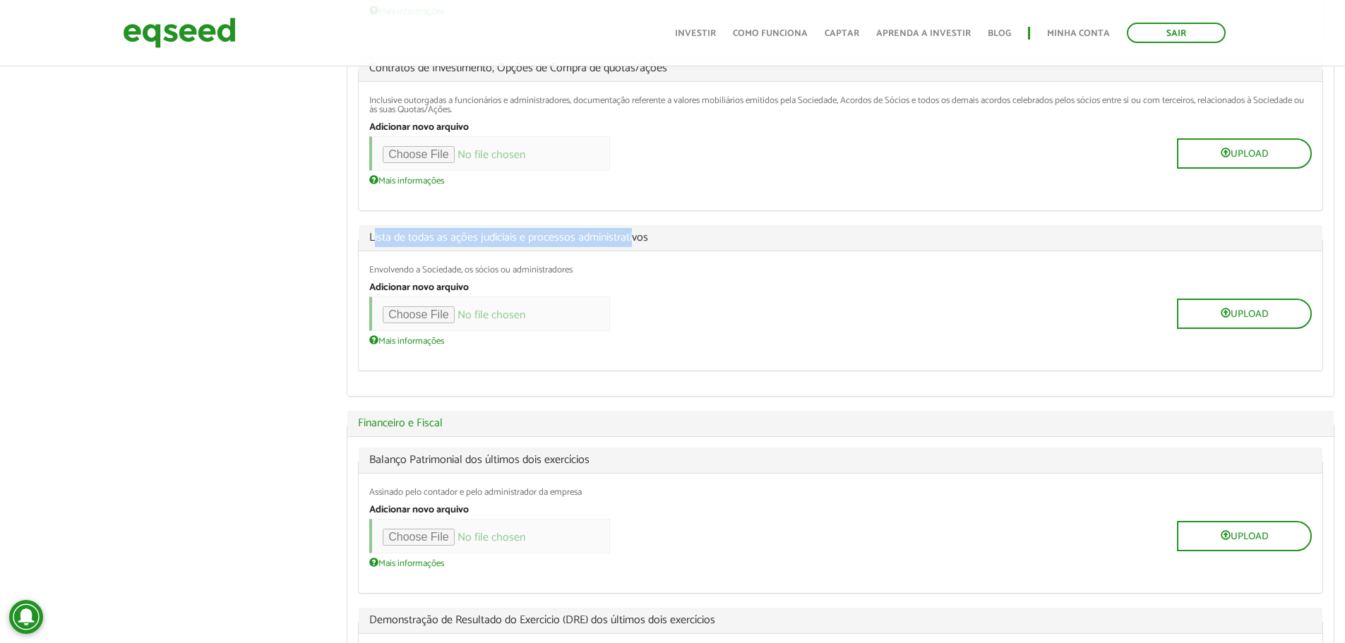
drag, startPoint x: 376, startPoint y: 248, endPoint x: 630, endPoint y: 244, distance: 254.9
click at [630, 244] on span "Lista de todas as ações judiciais e processos administrativos" at bounding box center [840, 237] width 942 height 11
click at [622, 242] on span "Lista de todas as ações judiciais e processos administrativos" at bounding box center [840, 237] width 942 height 11
click at [525, 272] on div "Envolvendo a Sociedade, os sócios ou administradores" at bounding box center [840, 269] width 942 height 9
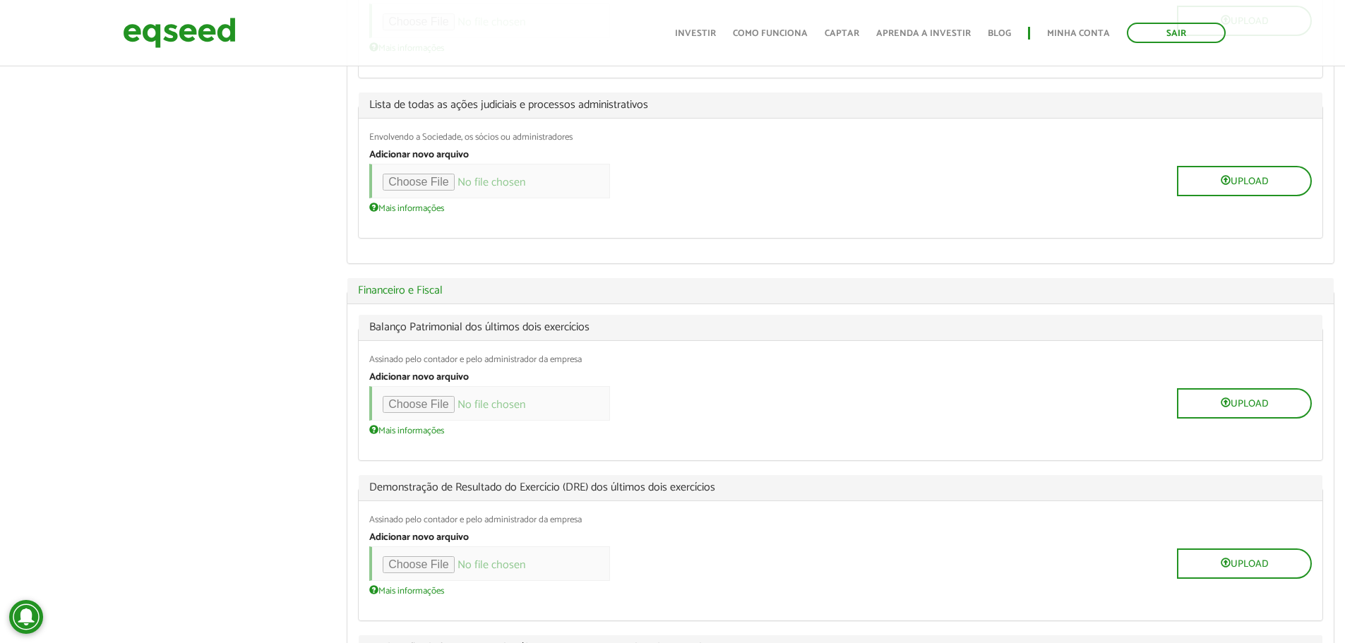
scroll to position [635, 0]
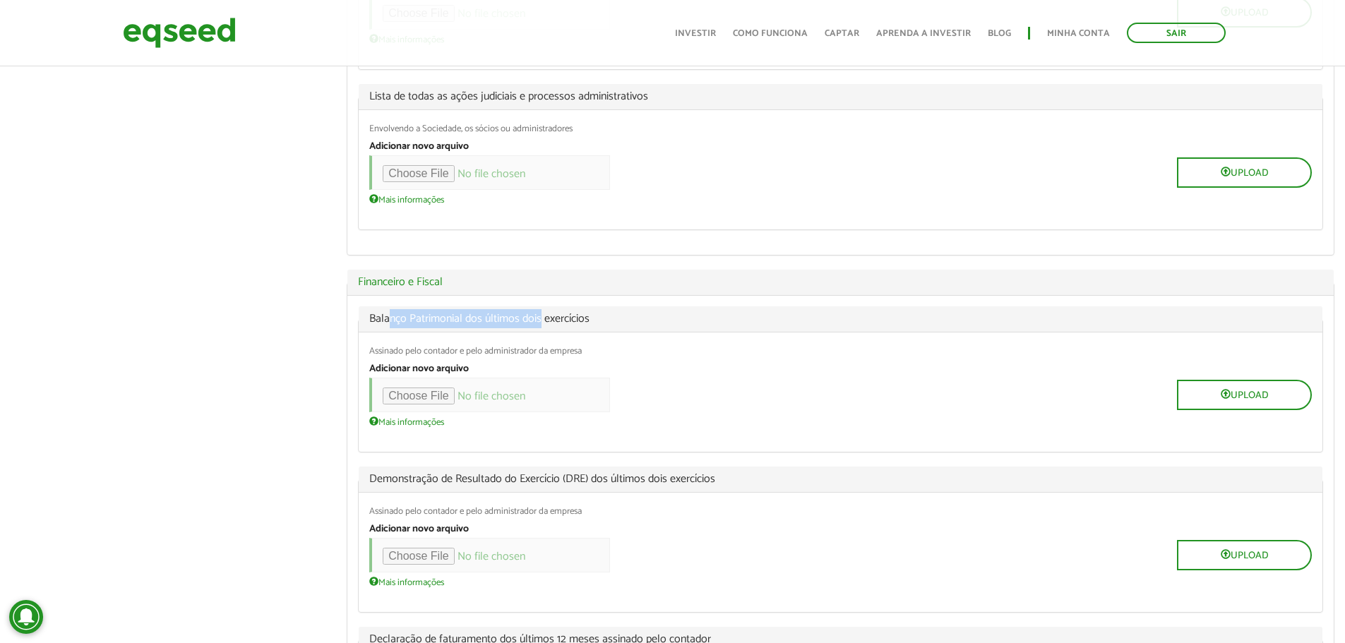
drag, startPoint x: 419, startPoint y: 333, endPoint x: 551, endPoint y: 325, distance: 131.5
click at [543, 325] on span "Balanço Patrimonial dos últimos dois exercícios" at bounding box center [840, 318] width 942 height 11
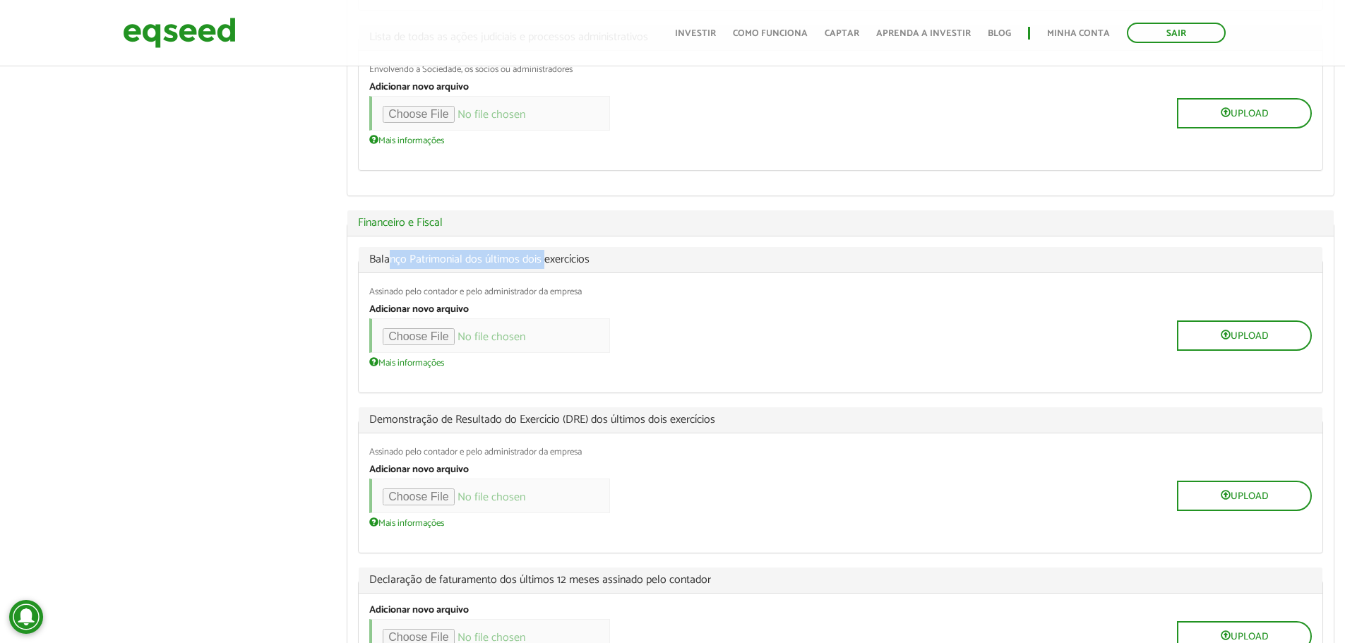
scroll to position [777, 0]
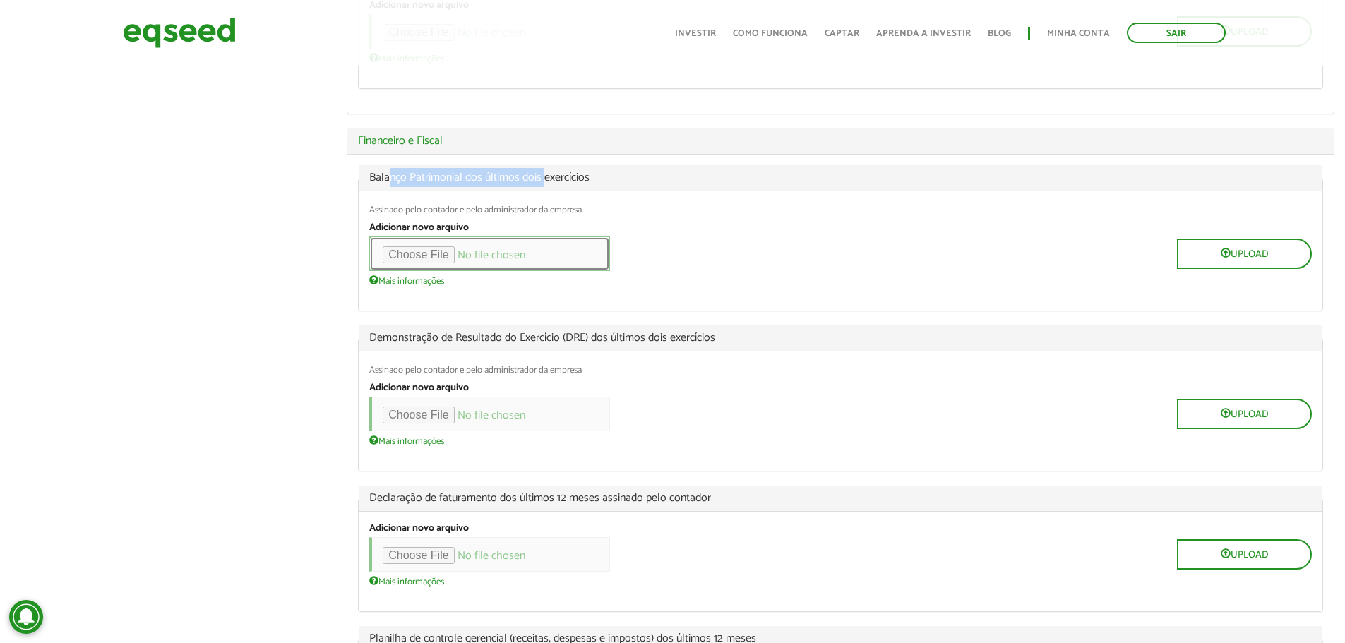
click at [414, 262] on input "file" at bounding box center [489, 253] width 241 height 35
type input "**********"
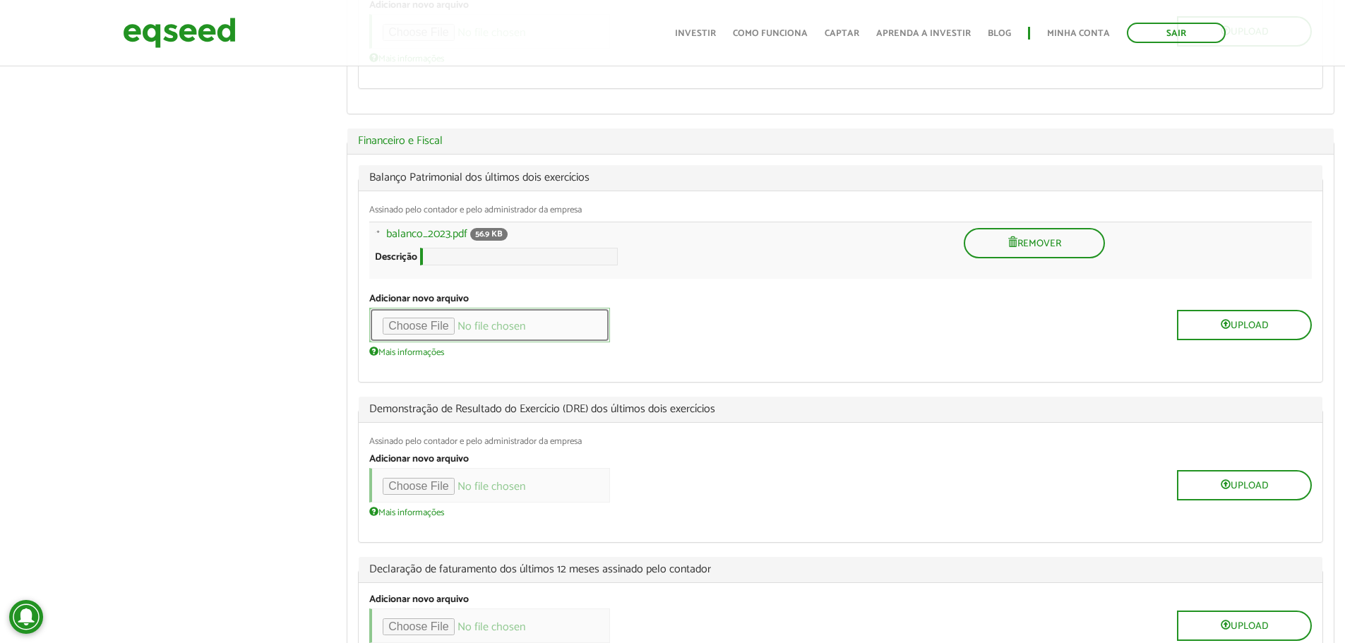
click at [436, 339] on input "file" at bounding box center [489, 325] width 241 height 35
type input "**********"
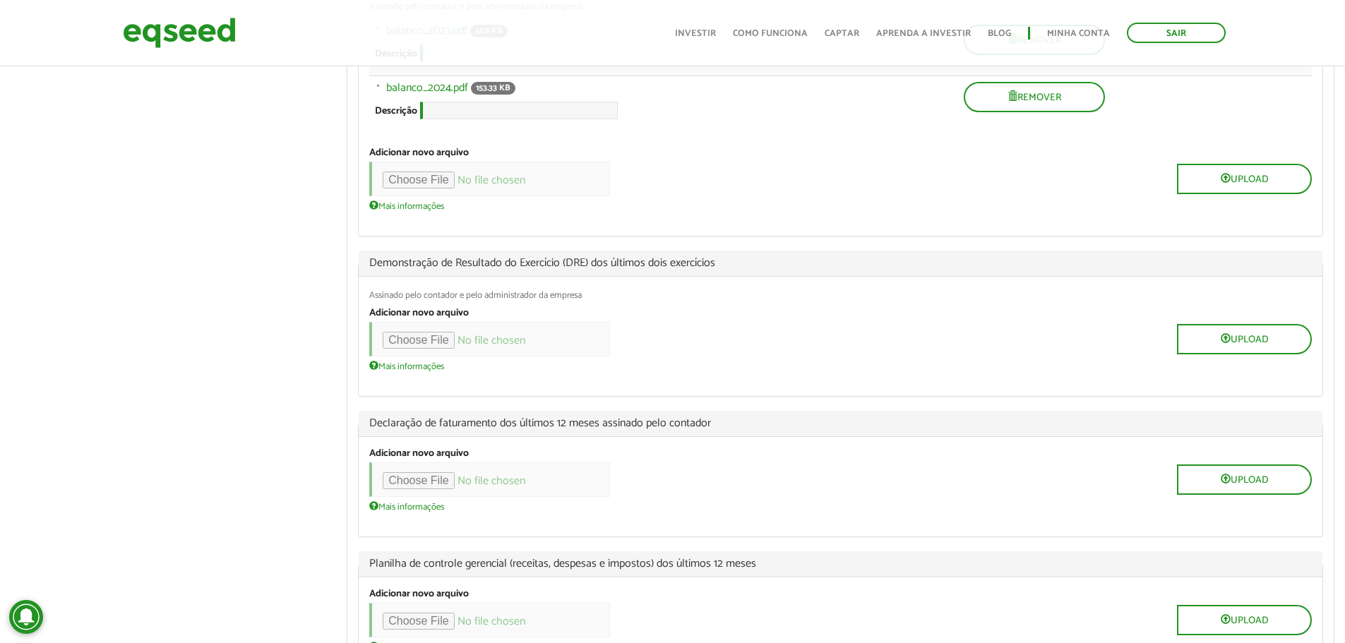
scroll to position [988, 0]
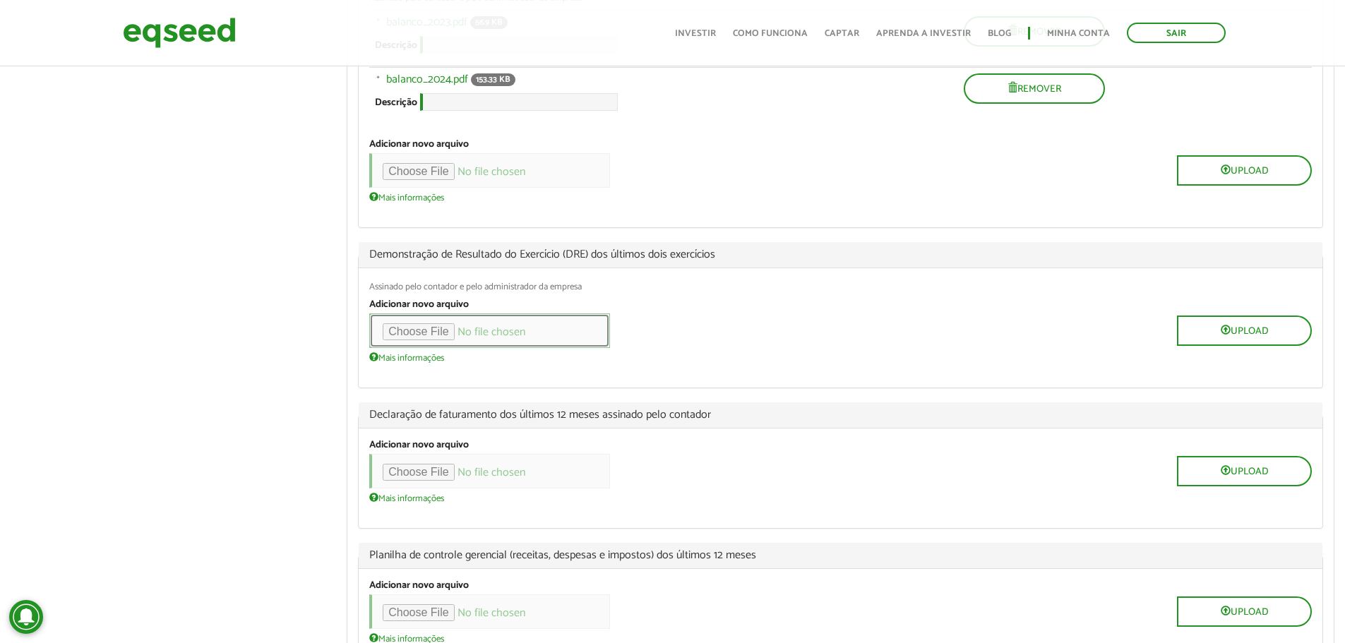
click at [435, 347] on input "file" at bounding box center [489, 330] width 241 height 35
type input "**********"
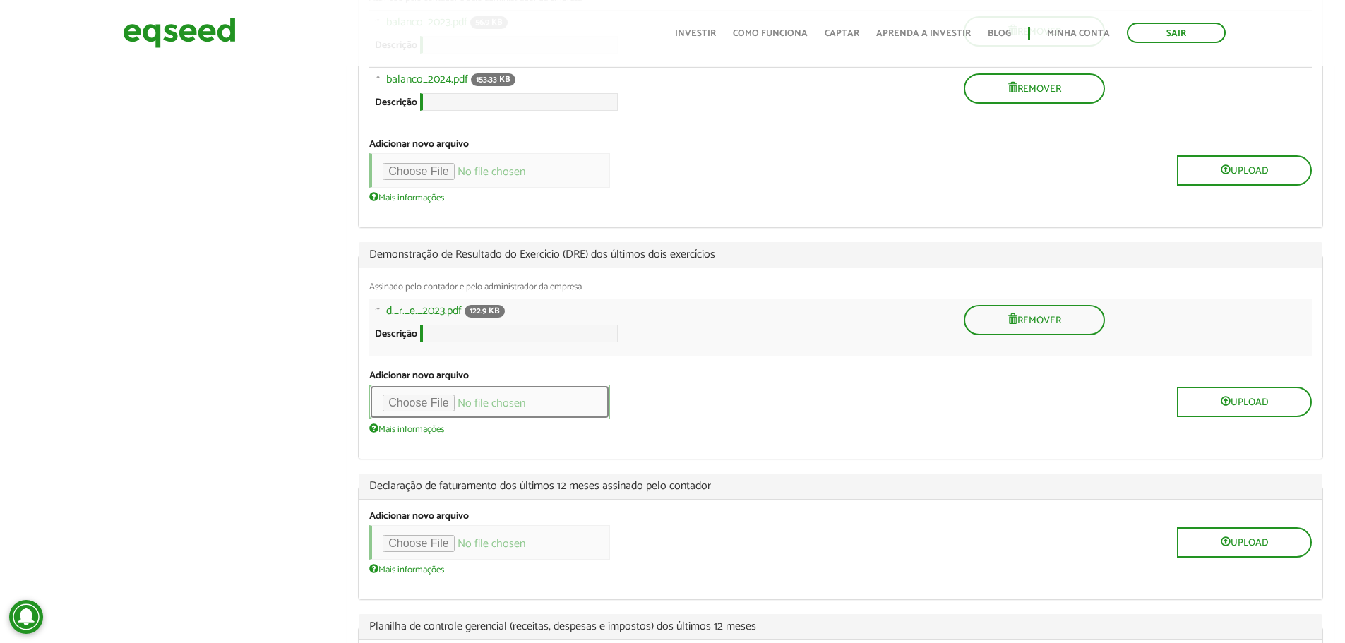
click at [416, 419] on input "file" at bounding box center [489, 402] width 241 height 35
type input "**********"
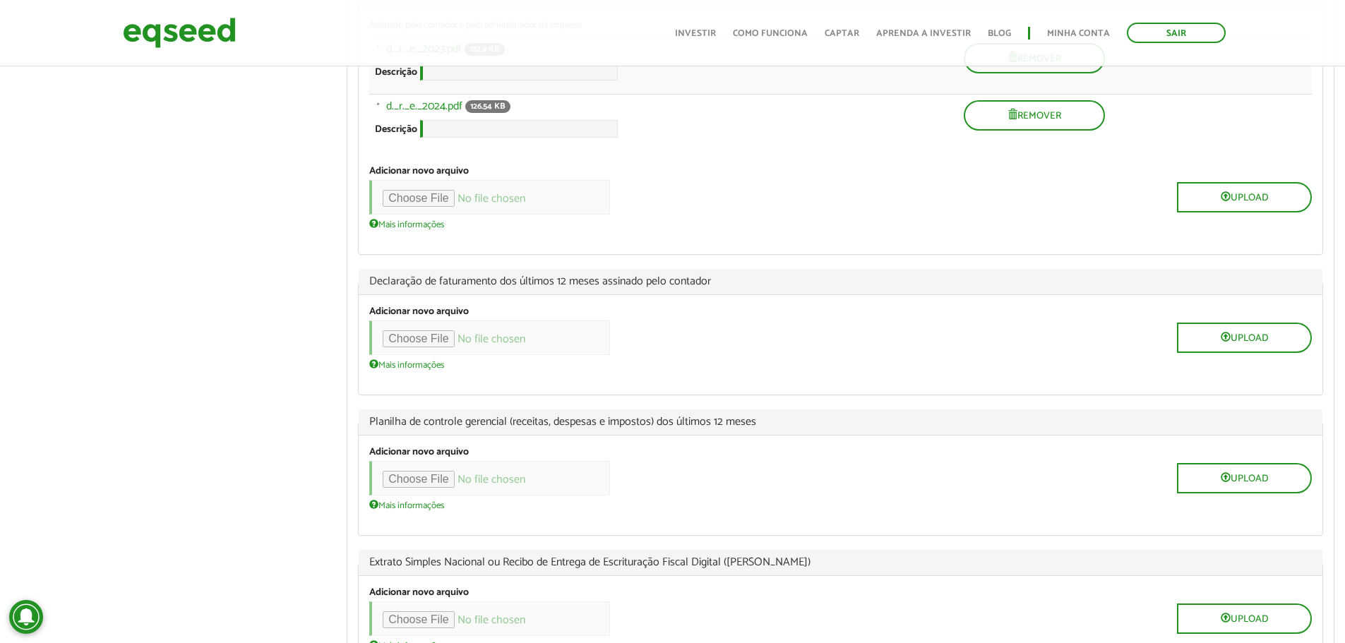
scroll to position [1271, 0]
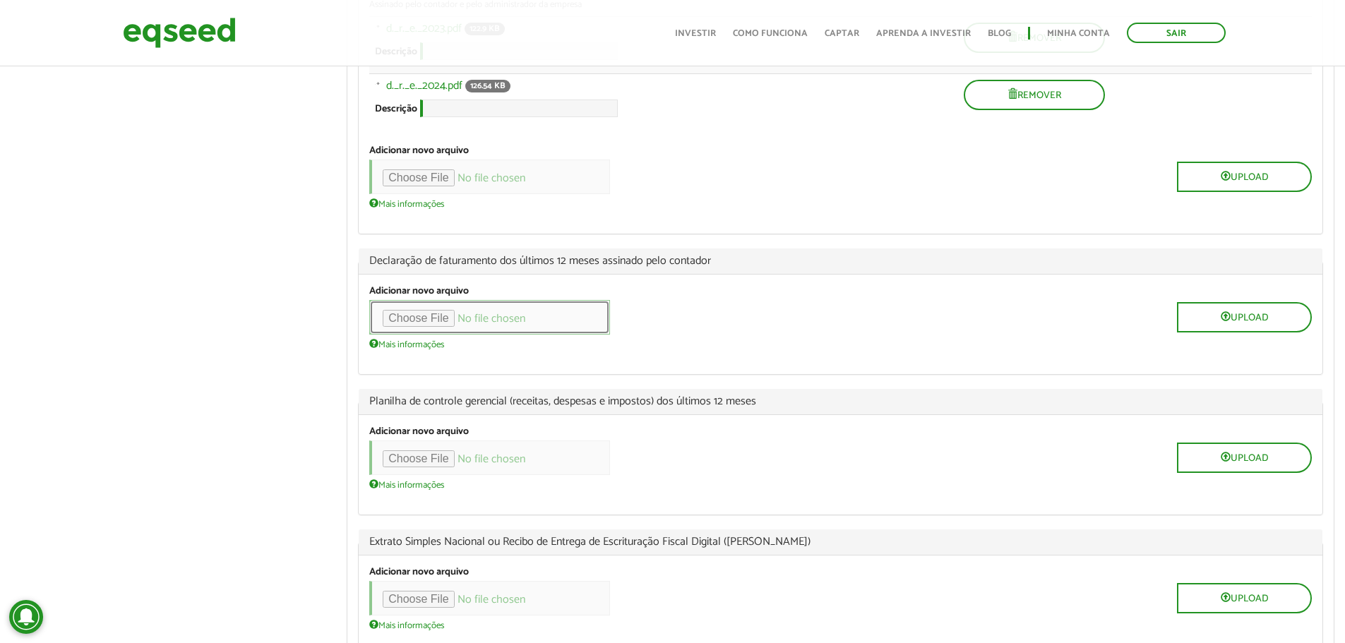
click at [438, 335] on input "file" at bounding box center [489, 317] width 241 height 35
type input "**********"
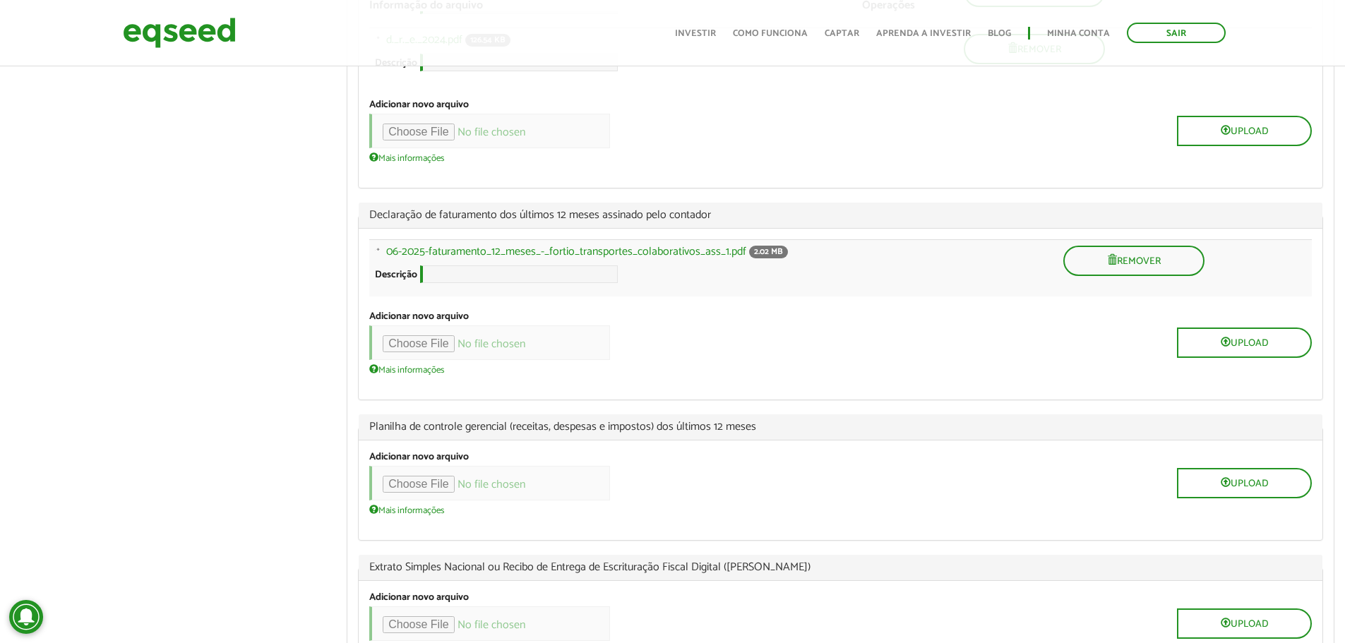
scroll to position [1341, 0]
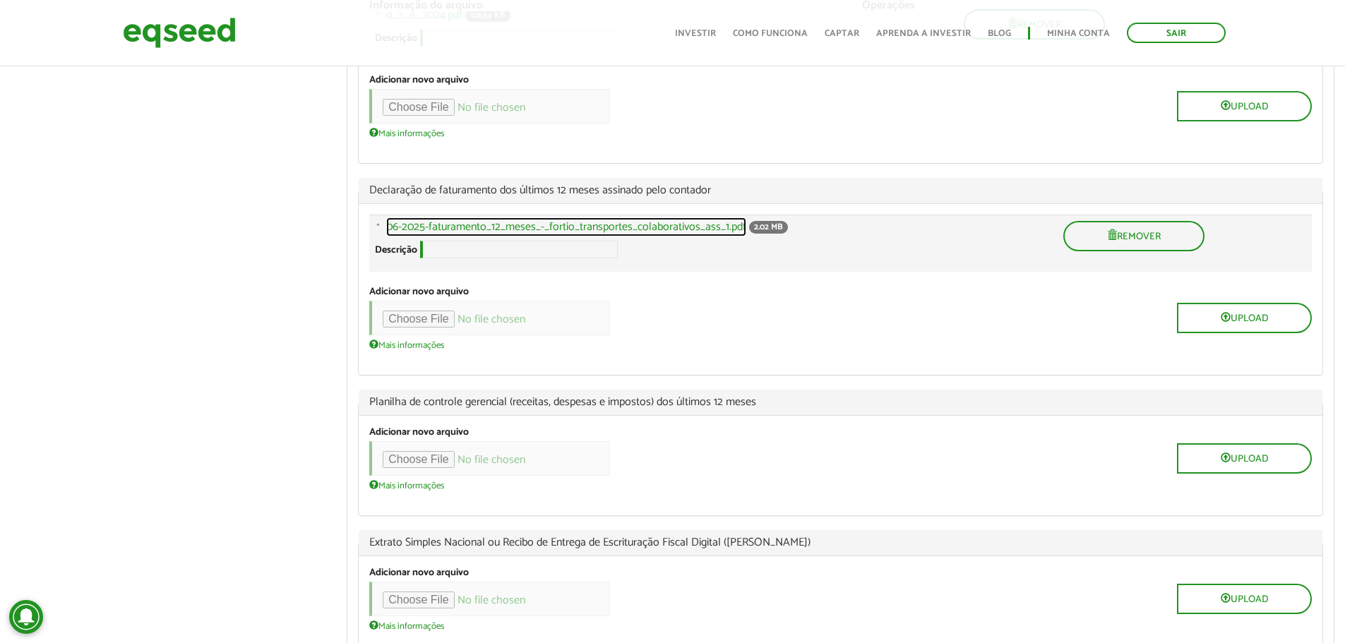
click at [696, 233] on link "06-2025-faturamento_12_meses_-_fortio_transportes_colaborativos_ass_1.pdf" at bounding box center [566, 227] width 360 height 11
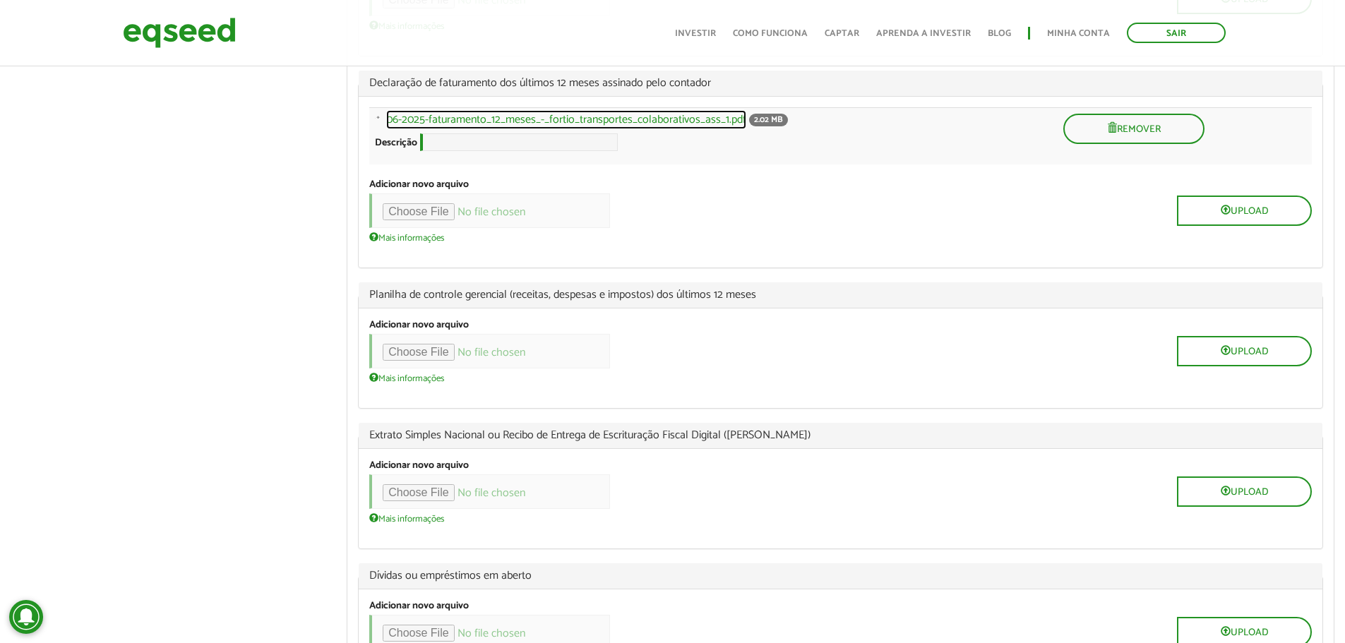
scroll to position [1553, 0]
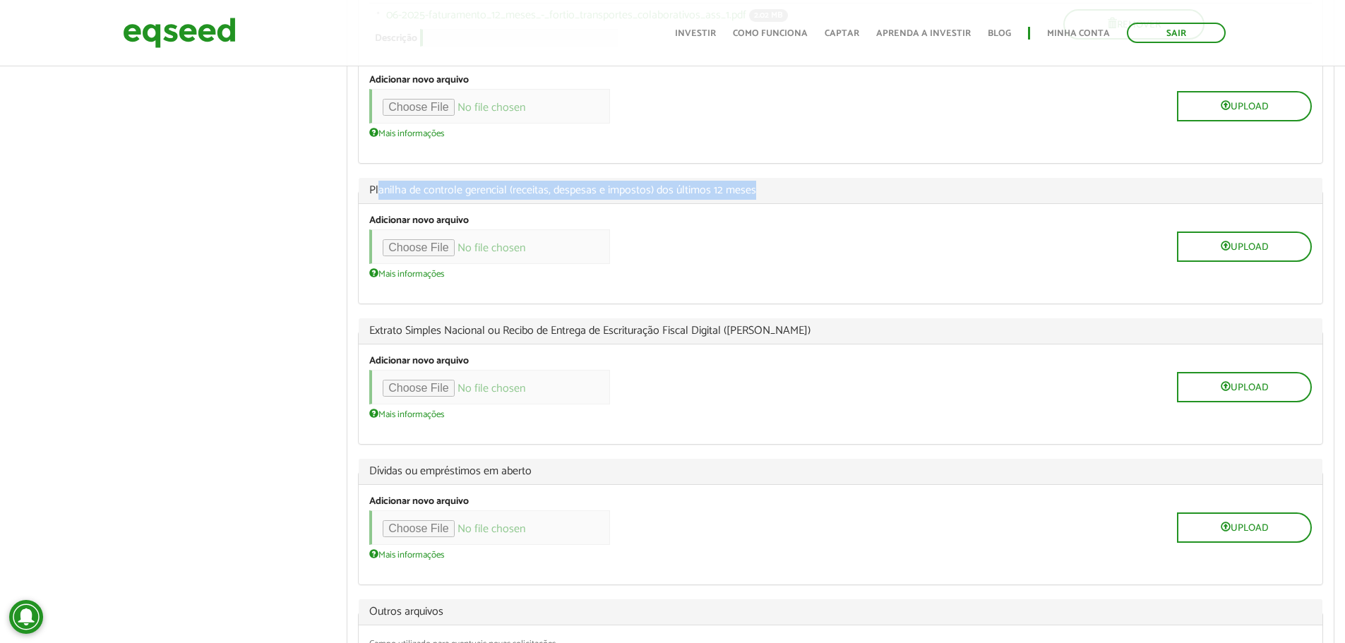
drag, startPoint x: 412, startPoint y: 231, endPoint x: 659, endPoint y: 239, distance: 247.2
click at [771, 196] on span "Planilha de controle gerencial (receitas, despesas e impostos) dos últimos 12 m…" at bounding box center [840, 190] width 942 height 11
click at [557, 196] on span "Planilha de controle gerencial (receitas, despesas e impostos) dos últimos 12 m…" at bounding box center [840, 190] width 942 height 11
click at [522, 196] on span "Planilha de controle gerencial (receitas, despesas e impostos) dos últimos 12 m…" at bounding box center [840, 190] width 942 height 11
drag, startPoint x: 495, startPoint y: 218, endPoint x: 672, endPoint y: 221, distance: 177.2
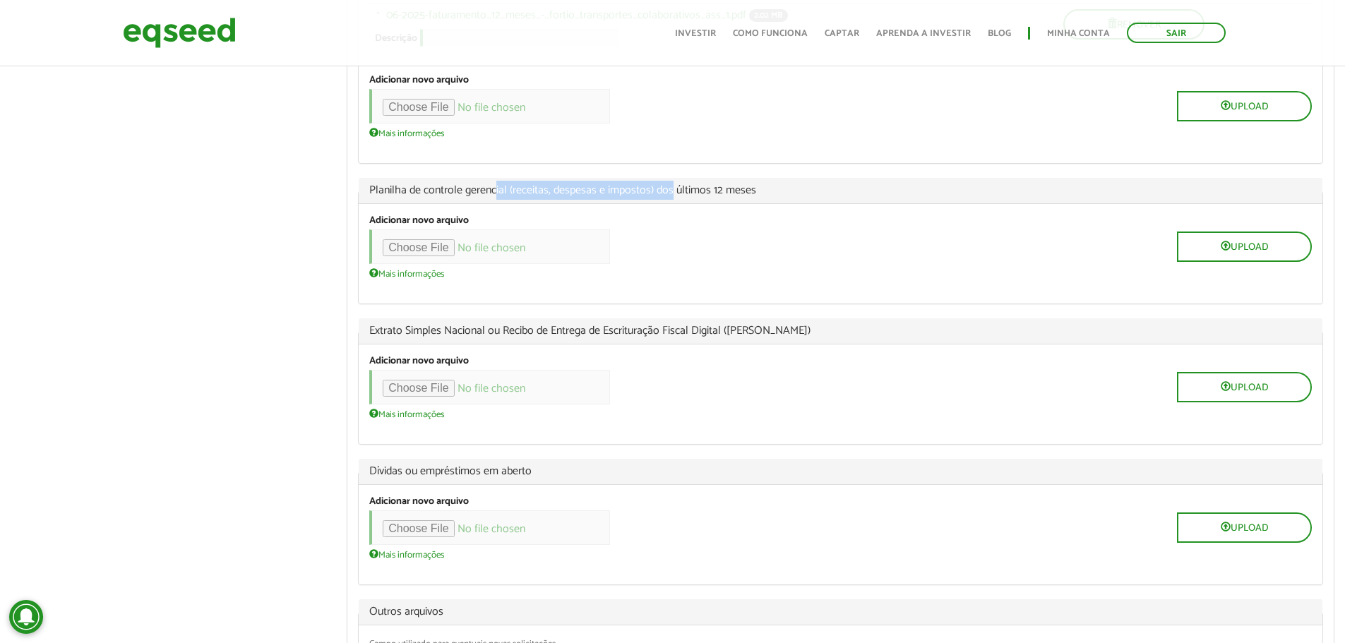
click at [672, 204] on legend "Planilha de controle gerencial (receitas, despesas e impostos) dos últimos 12 m…" at bounding box center [841, 191] width 964 height 26
click at [441, 264] on input "file" at bounding box center [489, 246] width 241 height 35
